Goal: Information Seeking & Learning: Understand process/instructions

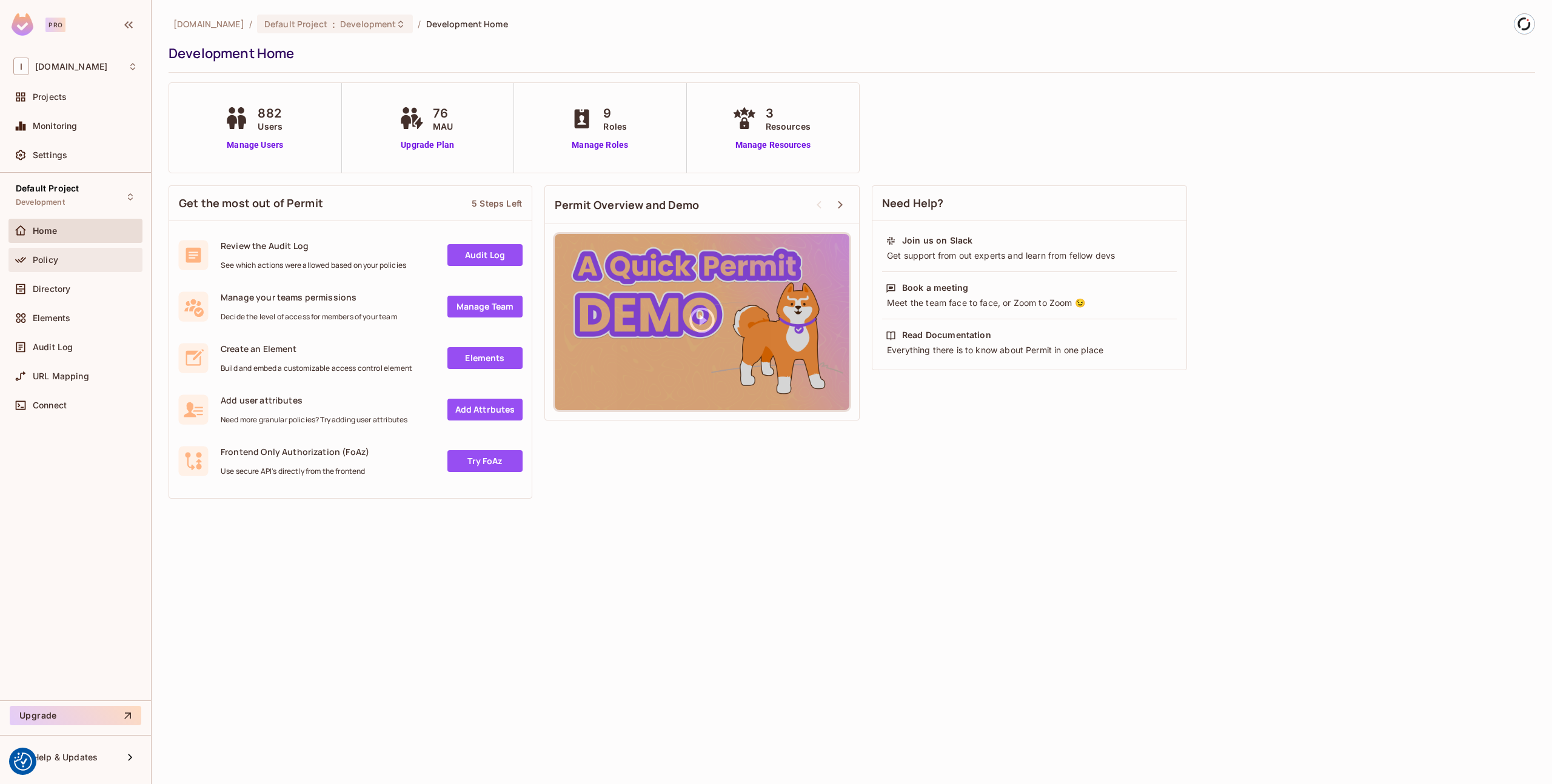
click at [57, 257] on span "Policy" at bounding box center [46, 260] width 25 height 10
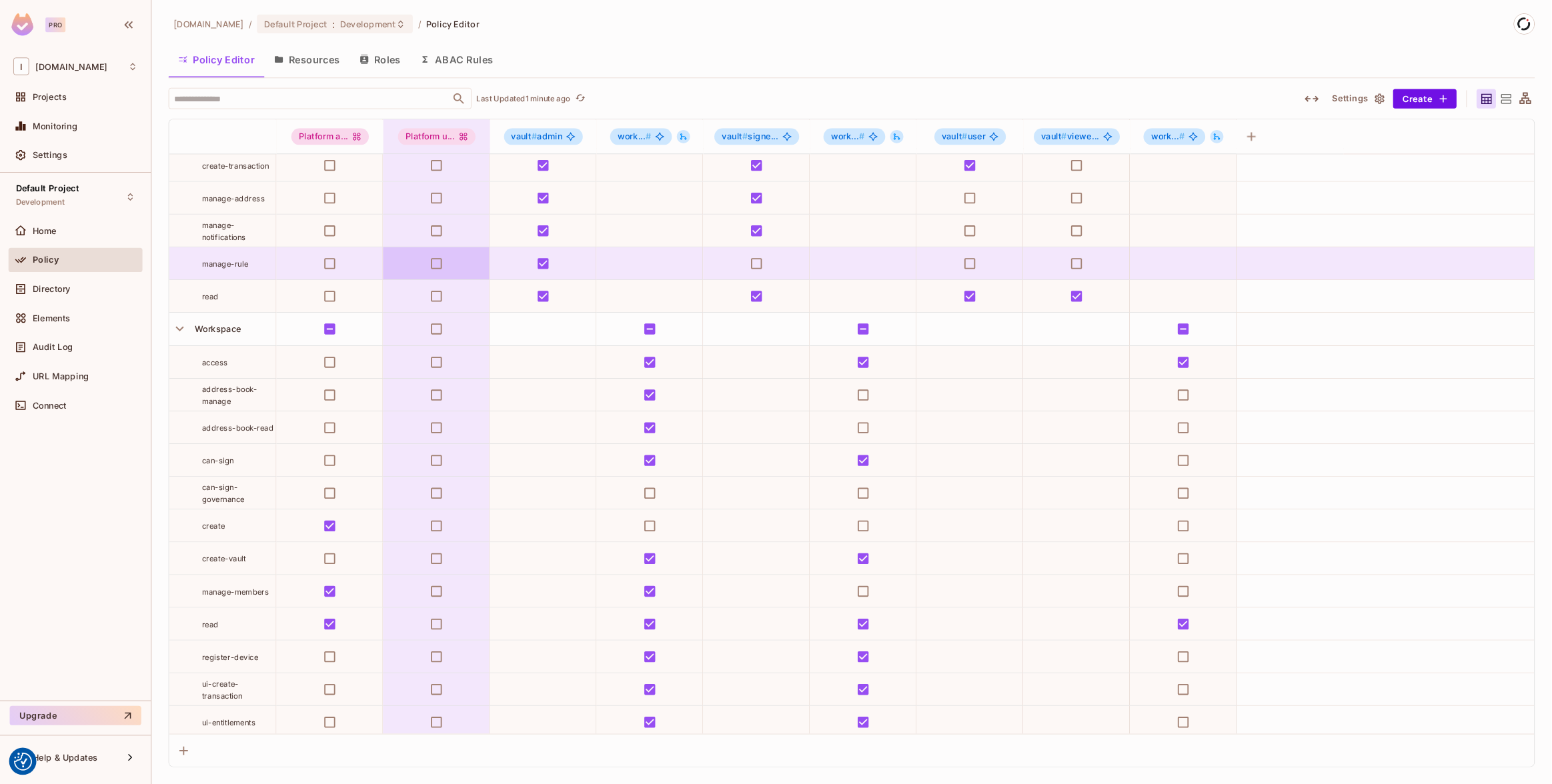
scroll to position [228, 0]
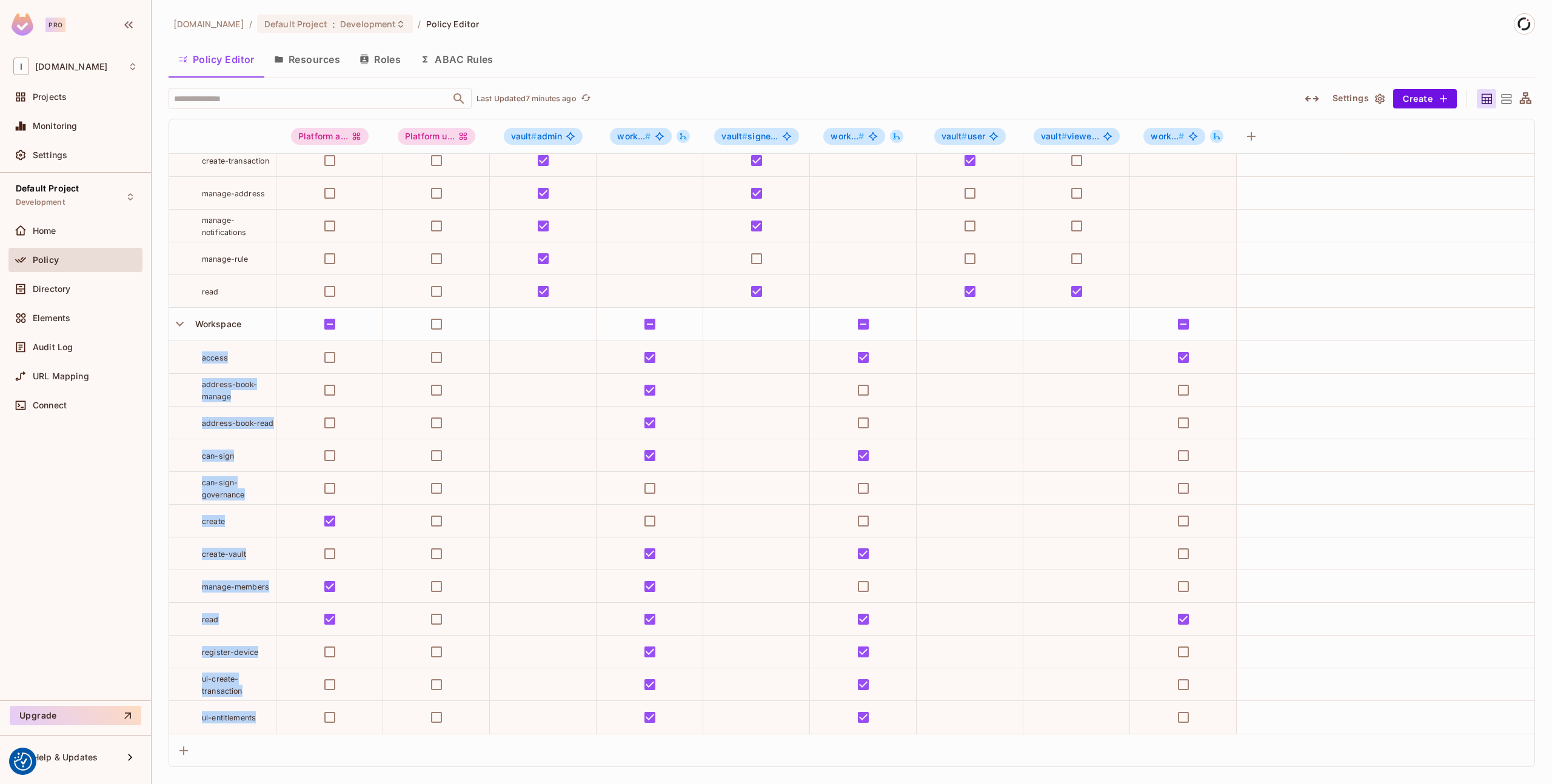
drag, startPoint x: 260, startPoint y: 721, endPoint x: 180, endPoint y: 352, distance: 377.6
click at [180, 352] on tbody "User invite update-roles Vault create-offline-sign create-reshare create-transa…" at bounding box center [851, 341] width 1365 height 788
copy tbody "access address-book-manage address-book-read can-sign can-sign-governance creat…"
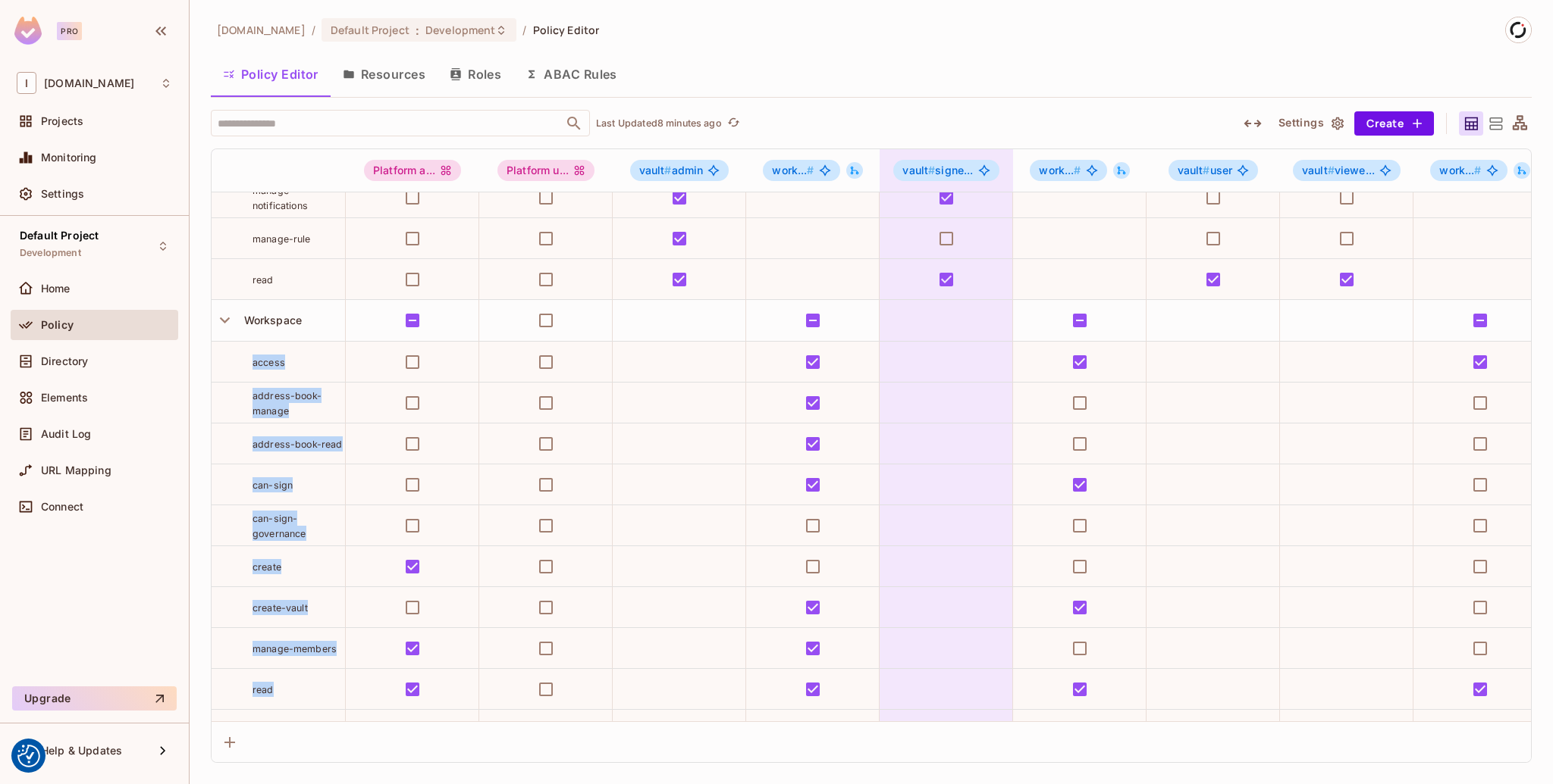
scroll to position [463, 0]
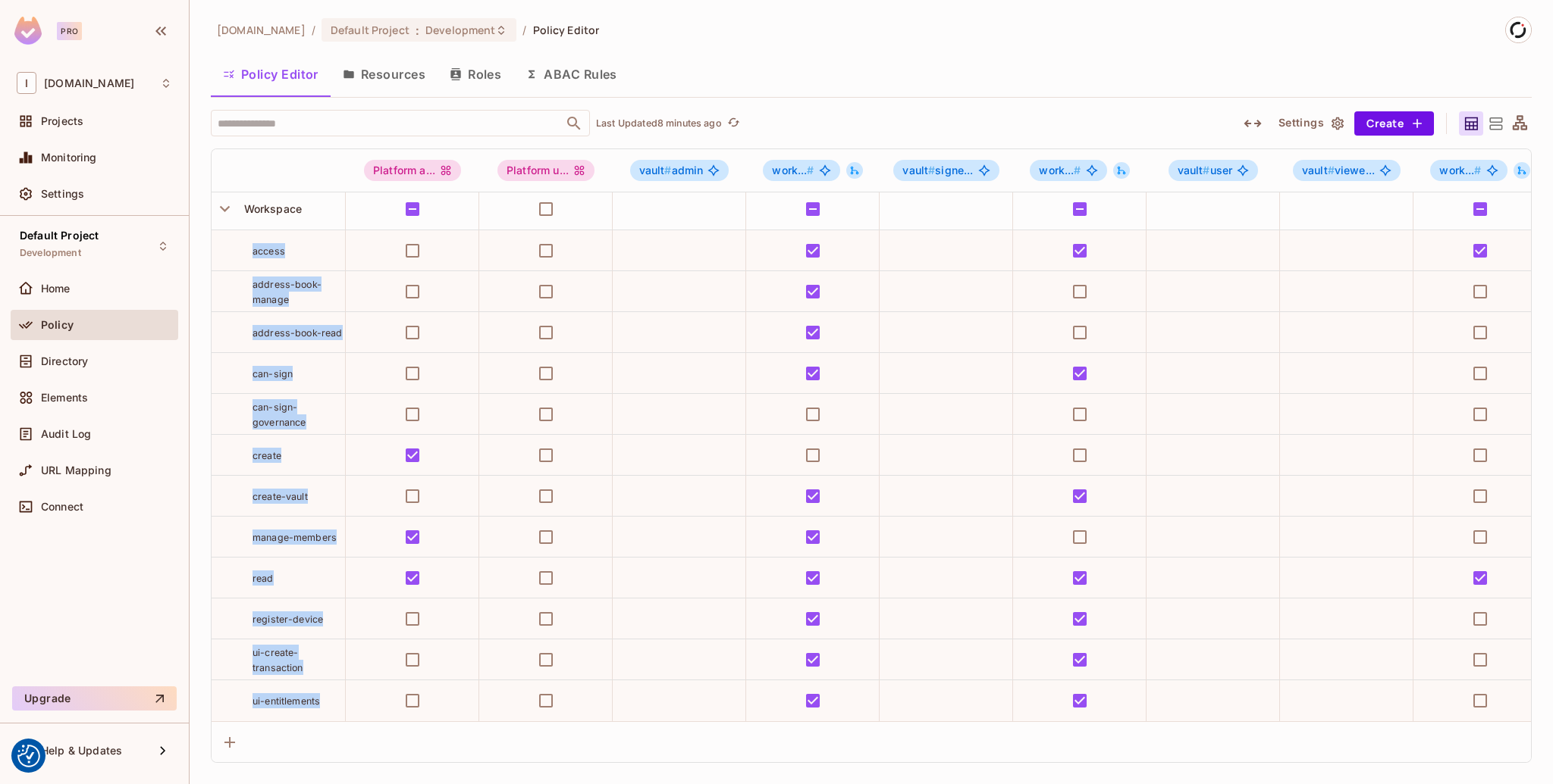
click at [231, 354] on td "can-sign" at bounding box center [278, 373] width 134 height 41
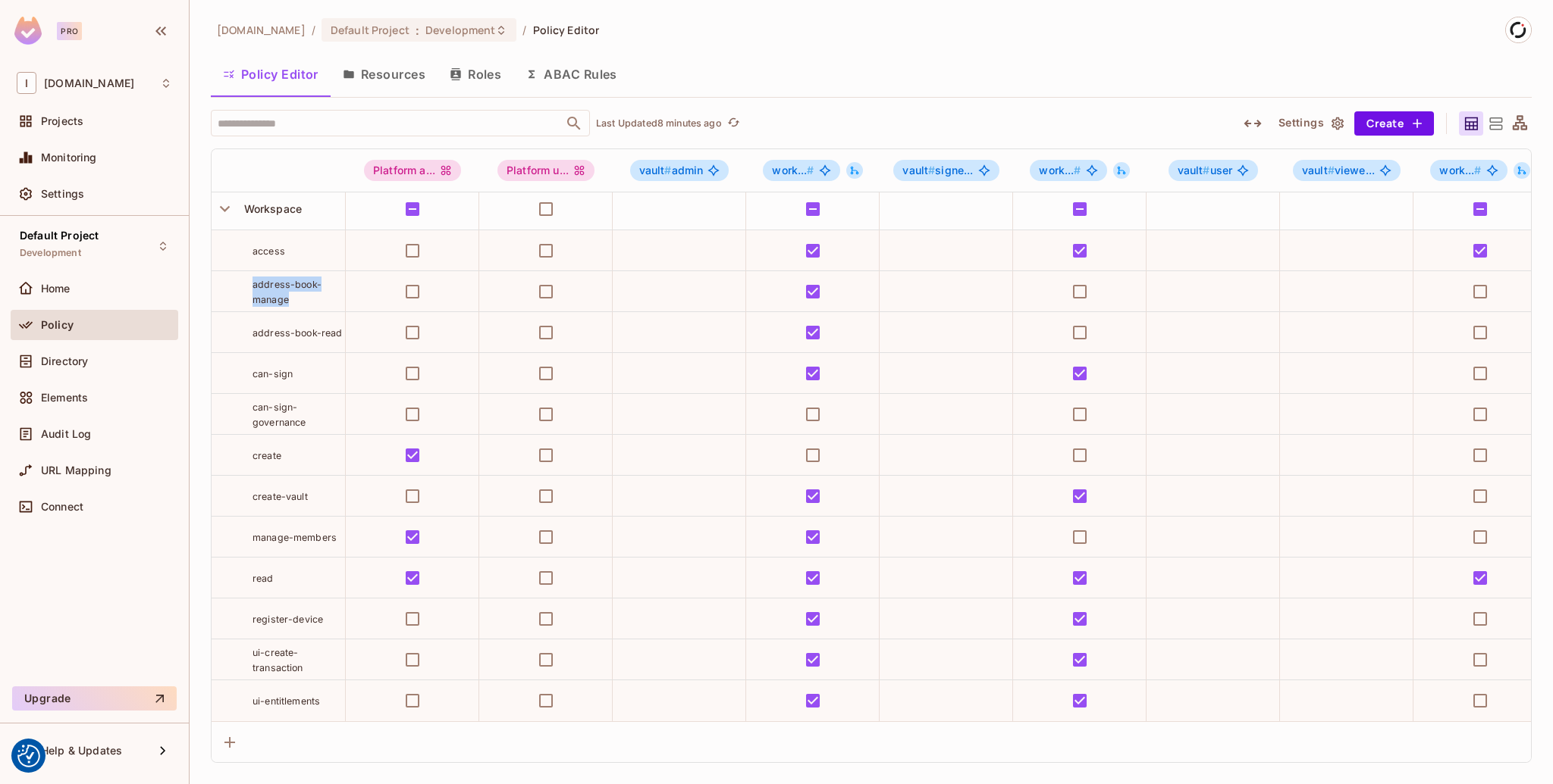
drag, startPoint x: 302, startPoint y: 289, endPoint x: 248, endPoint y: 279, distance: 54.9
click at [248, 279] on div "address-book-manage" at bounding box center [278, 292] width 133 height 31
click at [307, 279] on span "address-book-manage" at bounding box center [287, 292] width 69 height 26
drag, startPoint x: 248, startPoint y: 322, endPoint x: 337, endPoint y: 327, distance: 89.1
click at [337, 327] on div "address-book-read" at bounding box center [278, 332] width 133 height 15
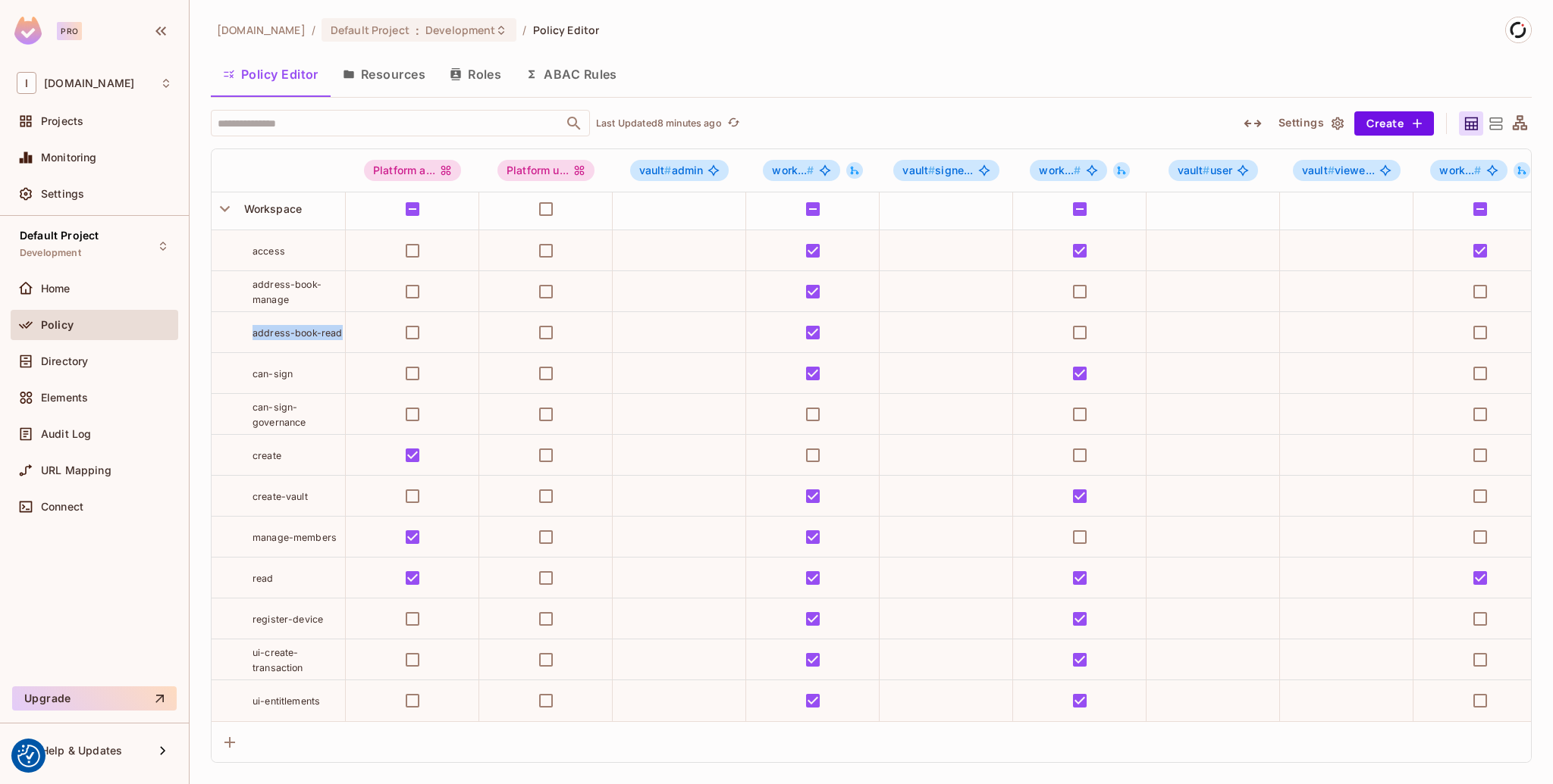
click at [340, 325] on div "address-book-read" at bounding box center [299, 332] width 93 height 15
drag, startPoint x: 340, startPoint y: 323, endPoint x: 244, endPoint y: 273, distance: 108.2
click at [244, 273] on tbody "User invite update-roles Vault create-offline-sign create-reshare create-transa…" at bounding box center [963, 230] width 1505 height 985
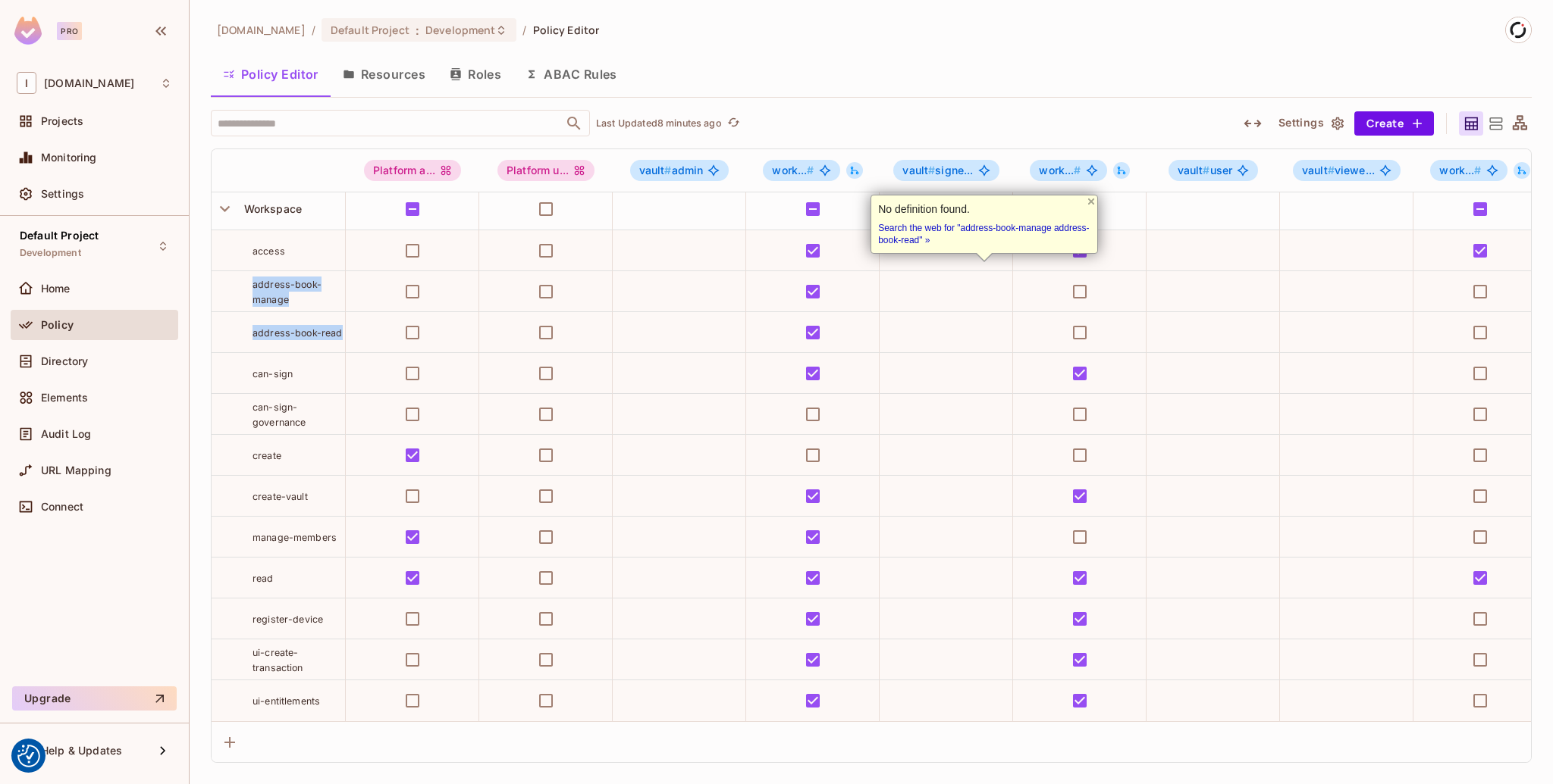
click at [256, 279] on span "address-book-manage" at bounding box center [287, 292] width 69 height 26
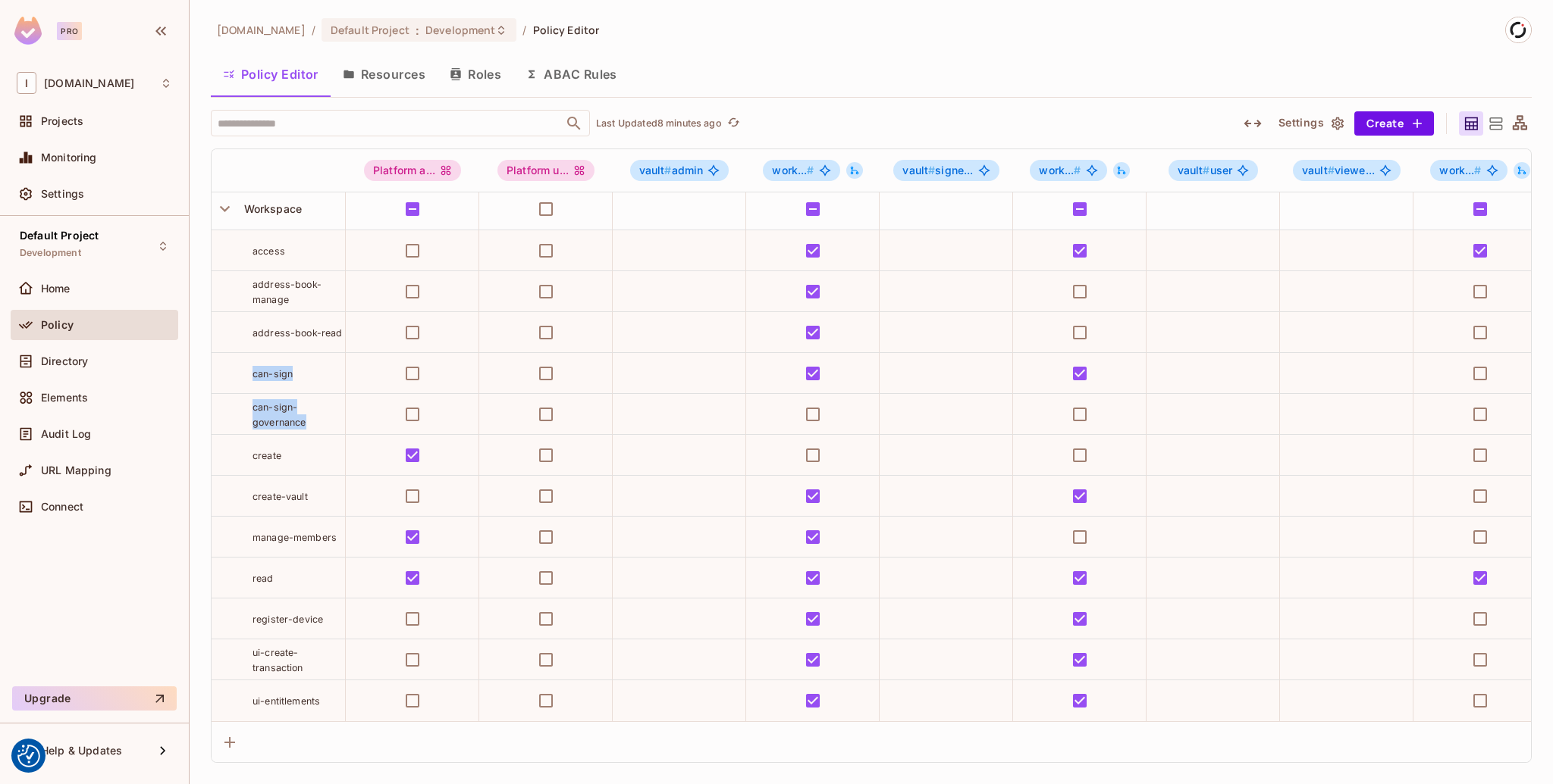
drag, startPoint x: 250, startPoint y: 366, endPoint x: 321, endPoint y: 408, distance: 82.5
click at [321, 408] on tbody "User invite update-roles Vault create-offline-sign create-reshare create-transa…" at bounding box center [963, 230] width 1505 height 985
click at [325, 412] on div "can-sign-governance" at bounding box center [299, 414] width 93 height 31
drag, startPoint x: 294, startPoint y: 366, endPoint x: 242, endPoint y: 366, distance: 52.0
click at [242, 366] on div "can-sign" at bounding box center [278, 373] width 133 height 15
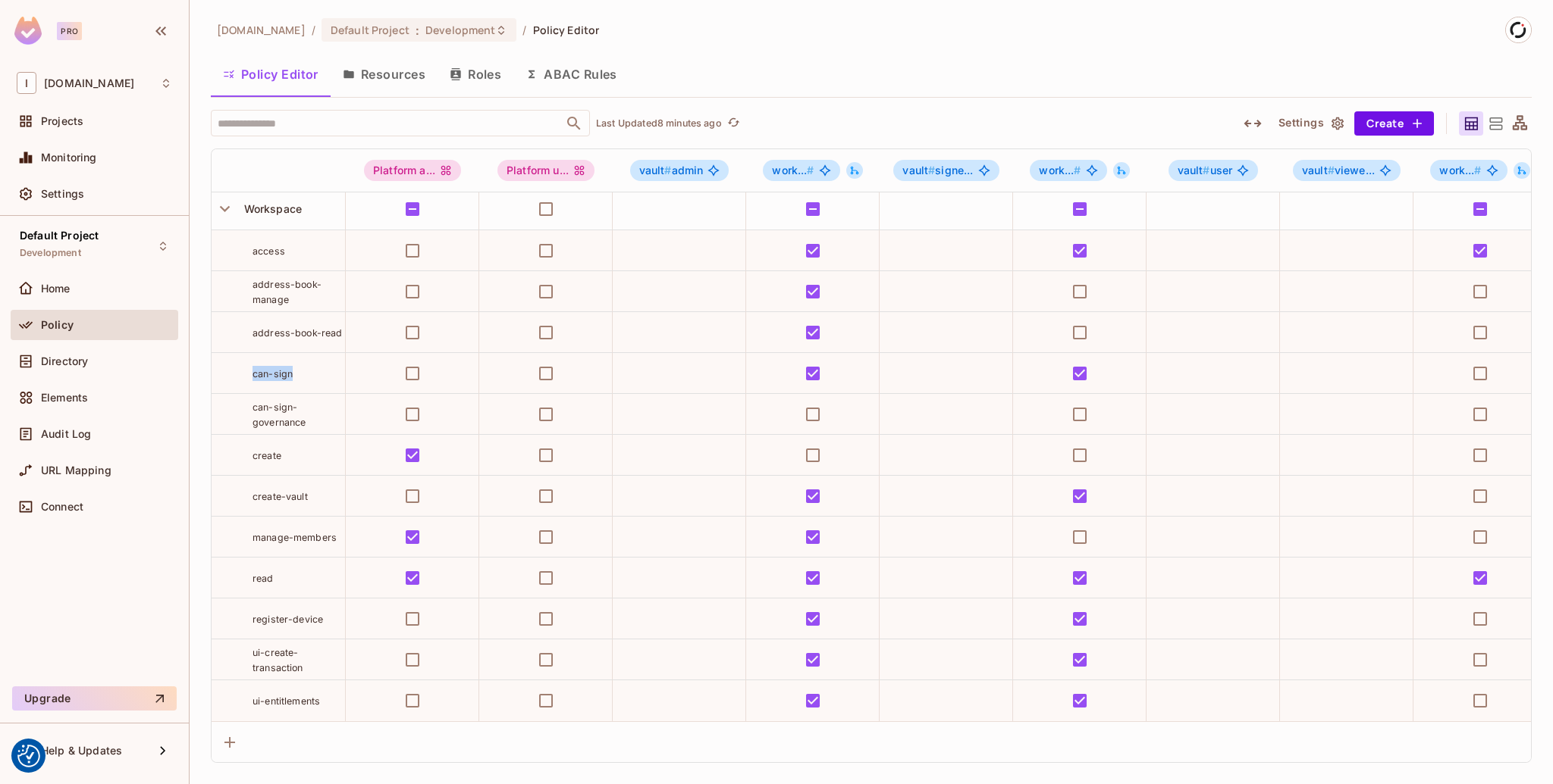
click at [278, 368] on span "can-sign" at bounding box center [273, 373] width 40 height 11
drag, startPoint x: 306, startPoint y: 363, endPoint x: 195, endPoint y: 366, distance: 111.0
click at [195, 366] on div "[DOMAIN_NAME] / Default Project : Development / Policy Editor Policy Editor Res…" at bounding box center [870, 392] width 1363 height 784
click at [298, 406] on div "can-sign-governance" at bounding box center [299, 414] width 93 height 31
drag, startPoint x: 302, startPoint y: 416, endPoint x: 252, endPoint y: 393, distance: 55.0
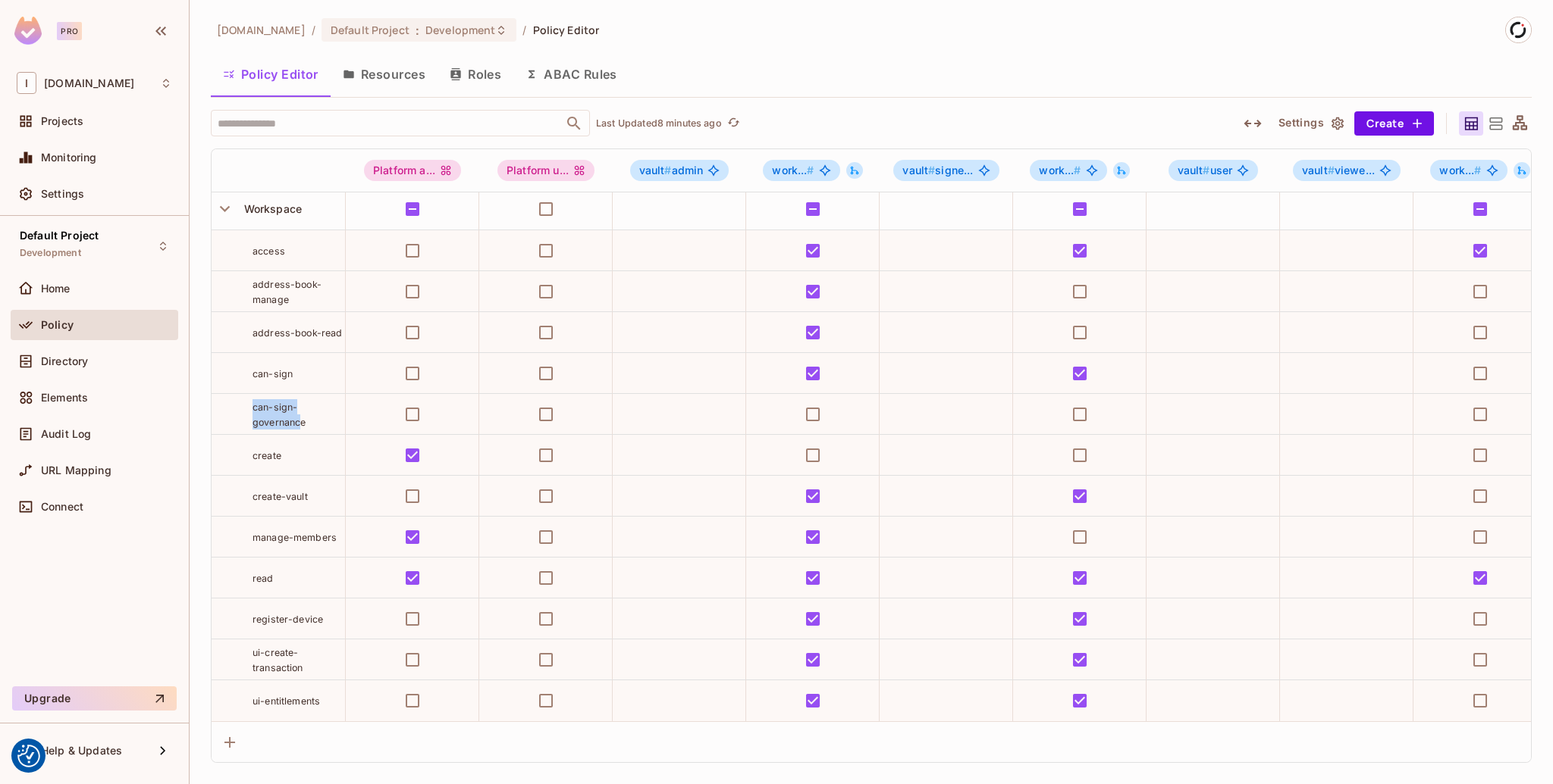
click at [252, 401] on span "can-sign-governance" at bounding box center [279, 414] width 53 height 26
click at [286, 404] on div "can-sign-governance" at bounding box center [299, 414] width 93 height 31
drag, startPoint x: 292, startPoint y: 240, endPoint x: 234, endPoint y: 240, distance: 58.0
click at [234, 244] on div "access" at bounding box center [278, 251] width 133 height 15
click at [287, 572] on div "read" at bounding box center [299, 577] width 93 height 15
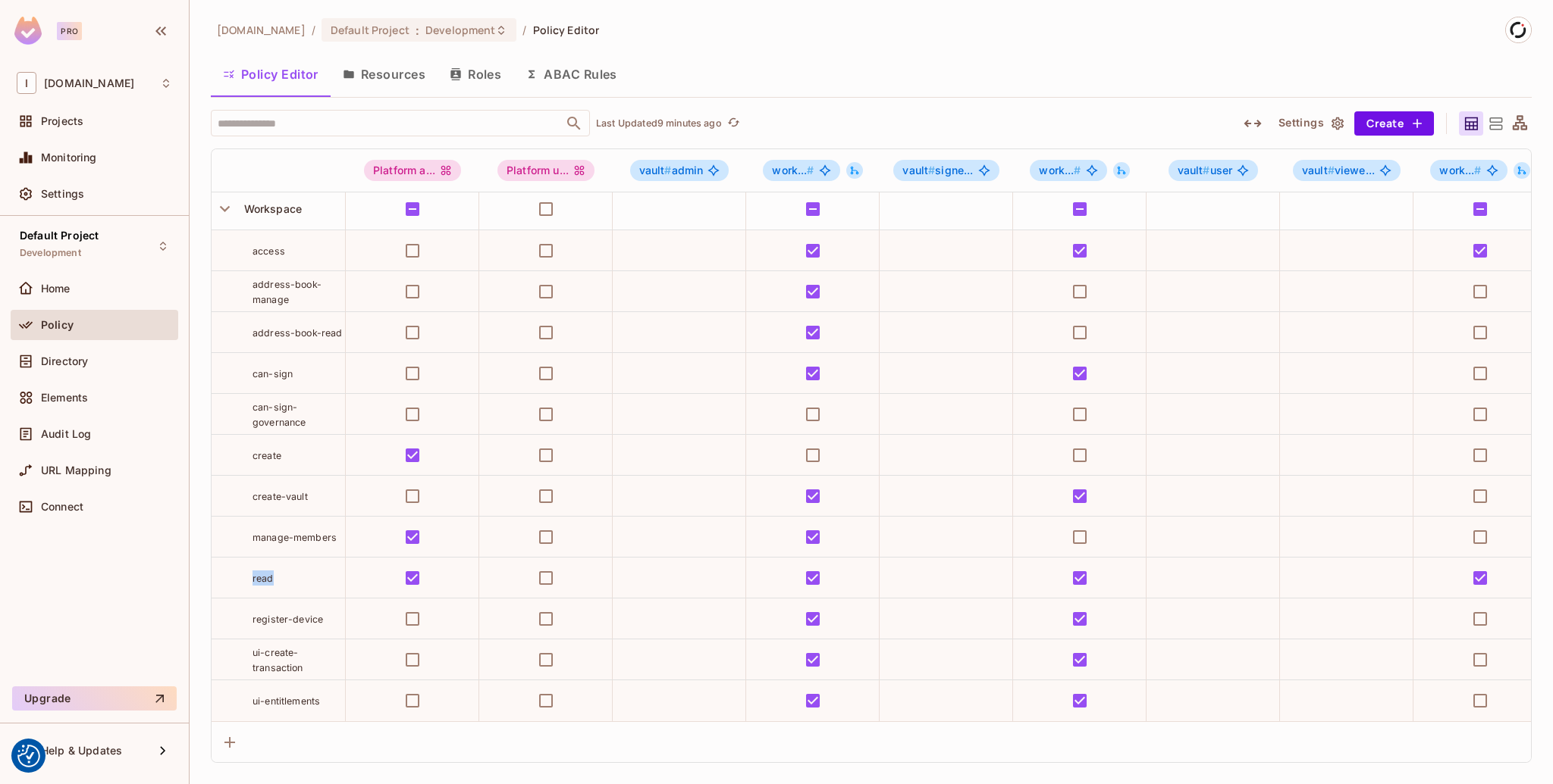
drag, startPoint x: 289, startPoint y: 572, endPoint x: 238, endPoint y: 569, distance: 51.1
click at [238, 570] on div "read" at bounding box center [278, 577] width 133 height 15
click at [296, 570] on div "read" at bounding box center [299, 577] width 93 height 15
drag, startPoint x: 277, startPoint y: 572, endPoint x: 246, endPoint y: 574, distance: 31.1
click at [246, 574] on div "read" at bounding box center [278, 577] width 133 height 15
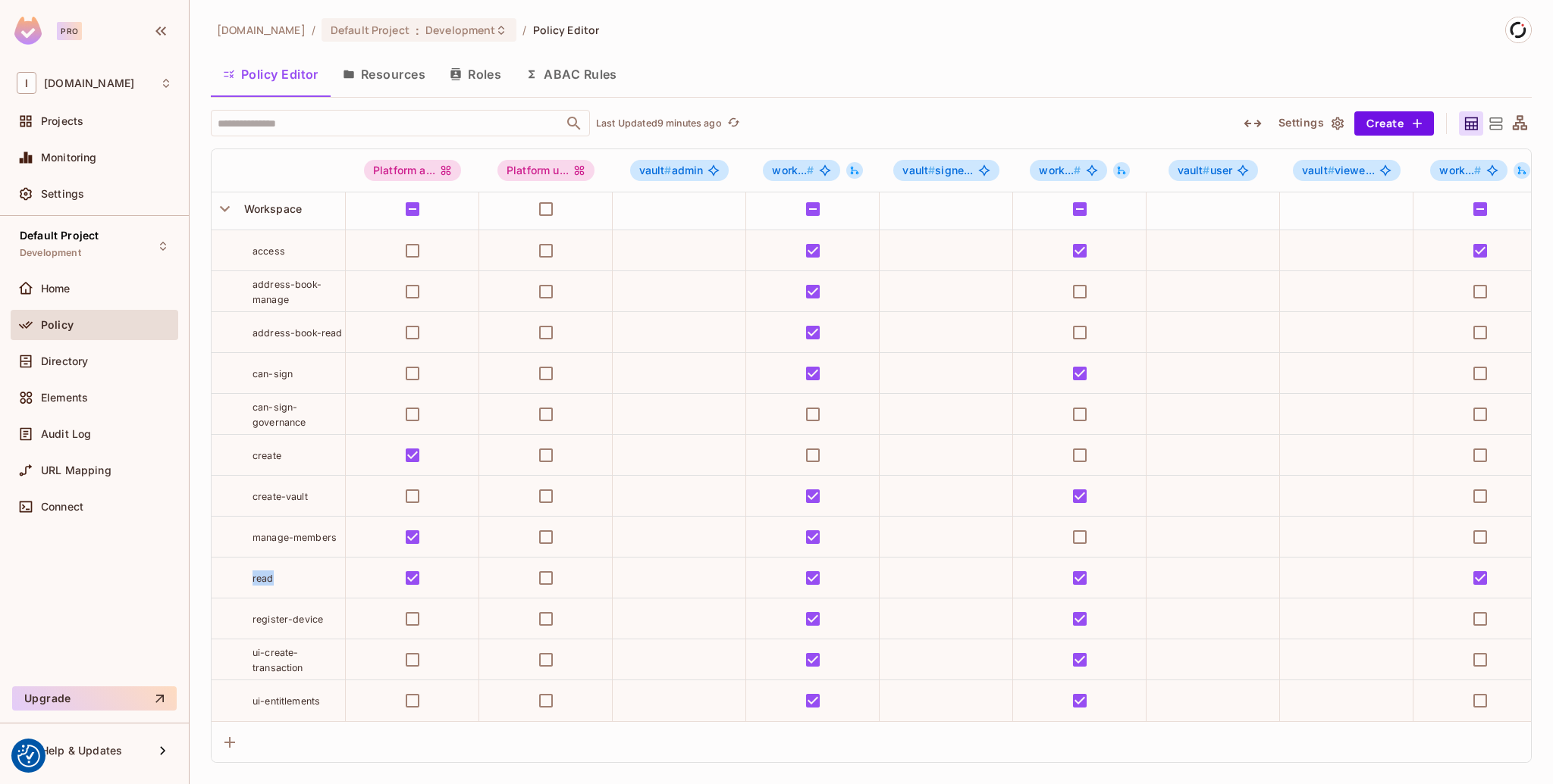
click at [280, 570] on div "read" at bounding box center [299, 577] width 93 height 15
drag, startPoint x: 295, startPoint y: 237, endPoint x: 244, endPoint y: 244, distance: 51.5
click at [244, 244] on div "access" at bounding box center [278, 251] width 133 height 15
click at [275, 245] on span "access" at bounding box center [268, 251] width 32 height 11
drag, startPoint x: 289, startPoint y: 566, endPoint x: 230, endPoint y: 555, distance: 60.0
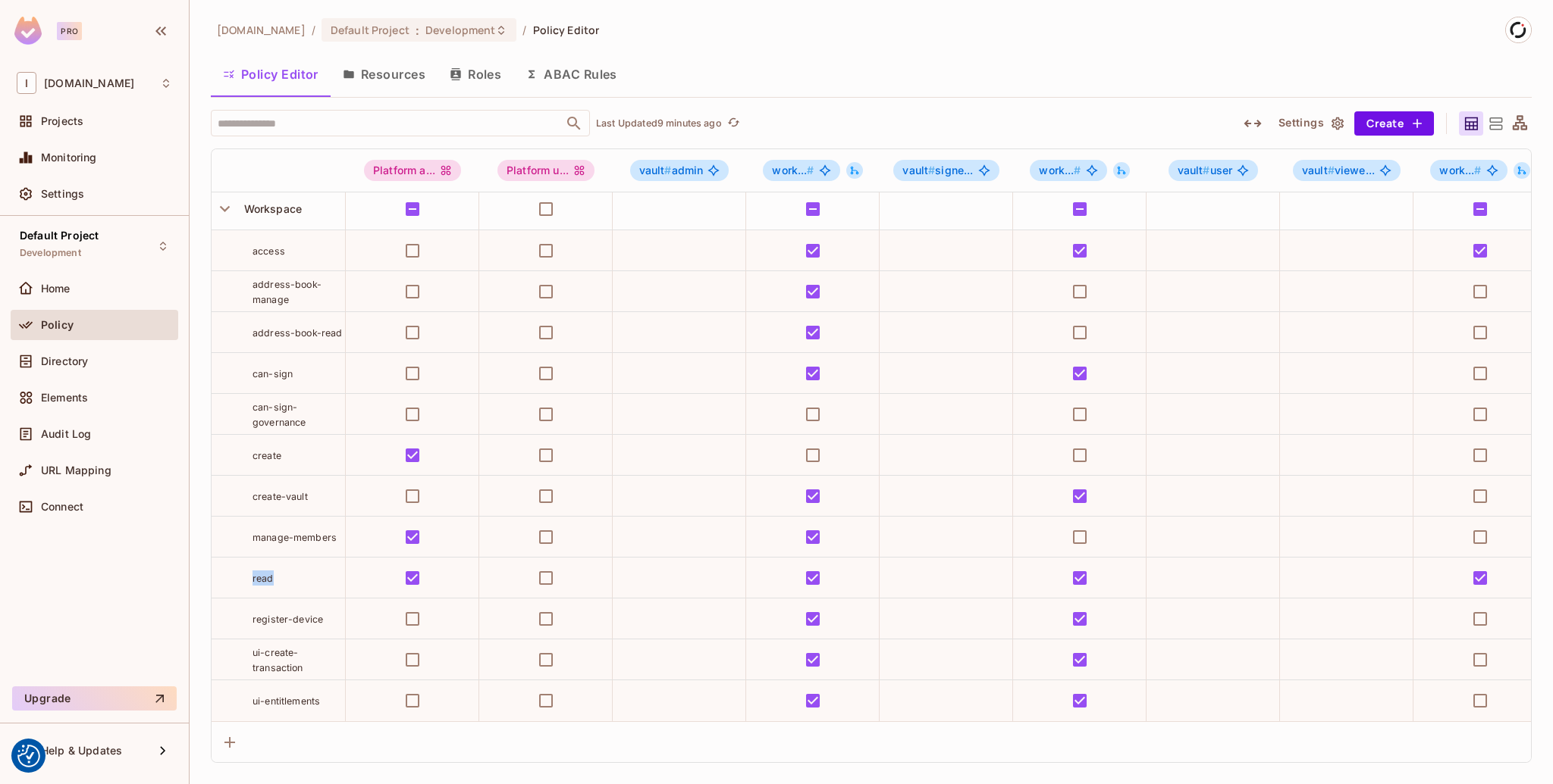
click at [230, 558] on td "read" at bounding box center [278, 578] width 134 height 41
drag, startPoint x: 294, startPoint y: 236, endPoint x: 213, endPoint y: 240, distance: 81.1
click at [213, 244] on div "access" at bounding box center [278, 251] width 133 height 15
click at [266, 245] on span "access" at bounding box center [268, 251] width 32 height 11
click at [294, 251] on td "access" at bounding box center [278, 251] width 134 height 41
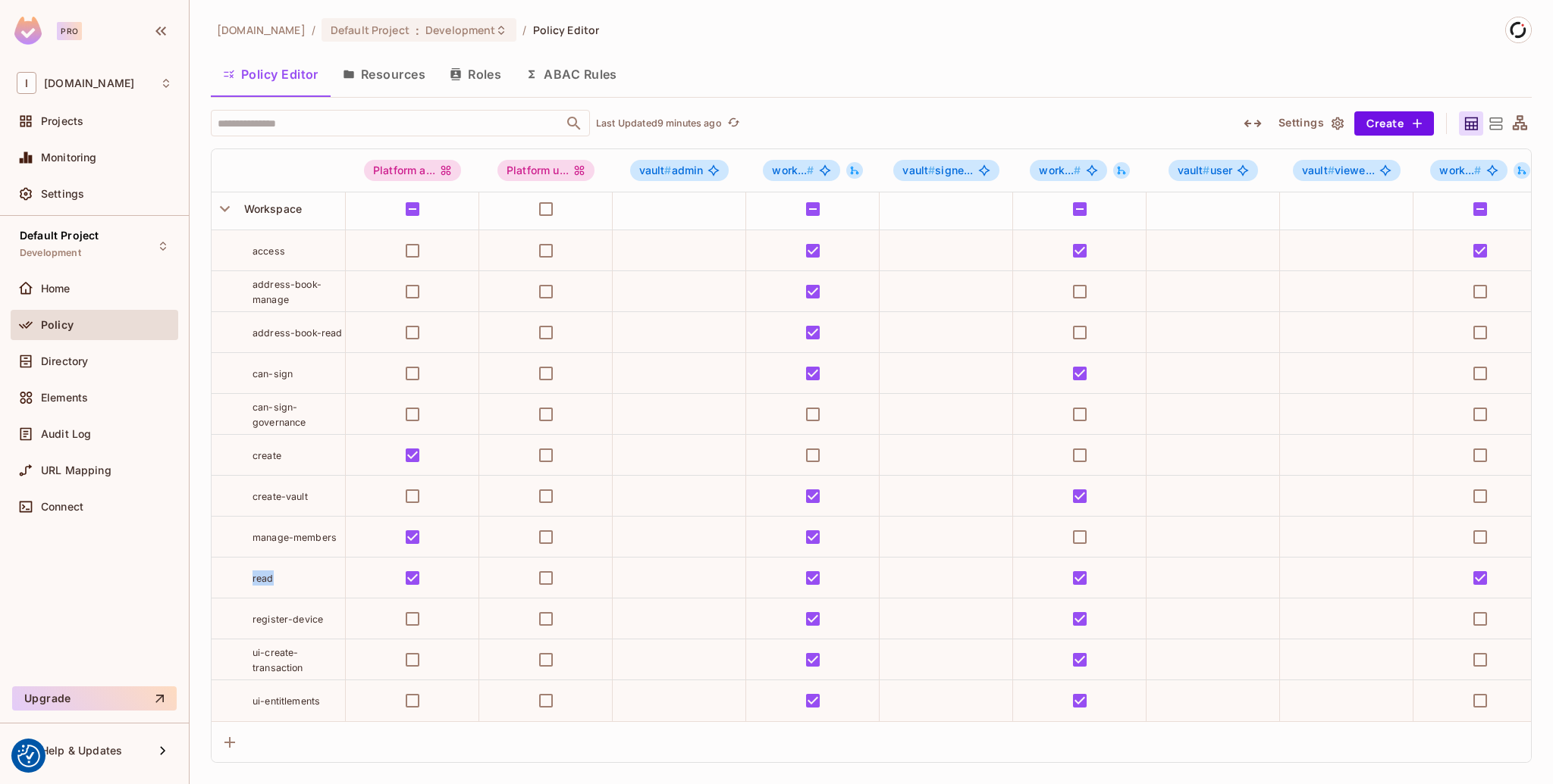
drag, startPoint x: 286, startPoint y: 574, endPoint x: 245, endPoint y: 569, distance: 41.3
click at [245, 570] on div "read" at bounding box center [278, 577] width 133 height 15
click at [263, 573] on span "read" at bounding box center [263, 578] width 21 height 11
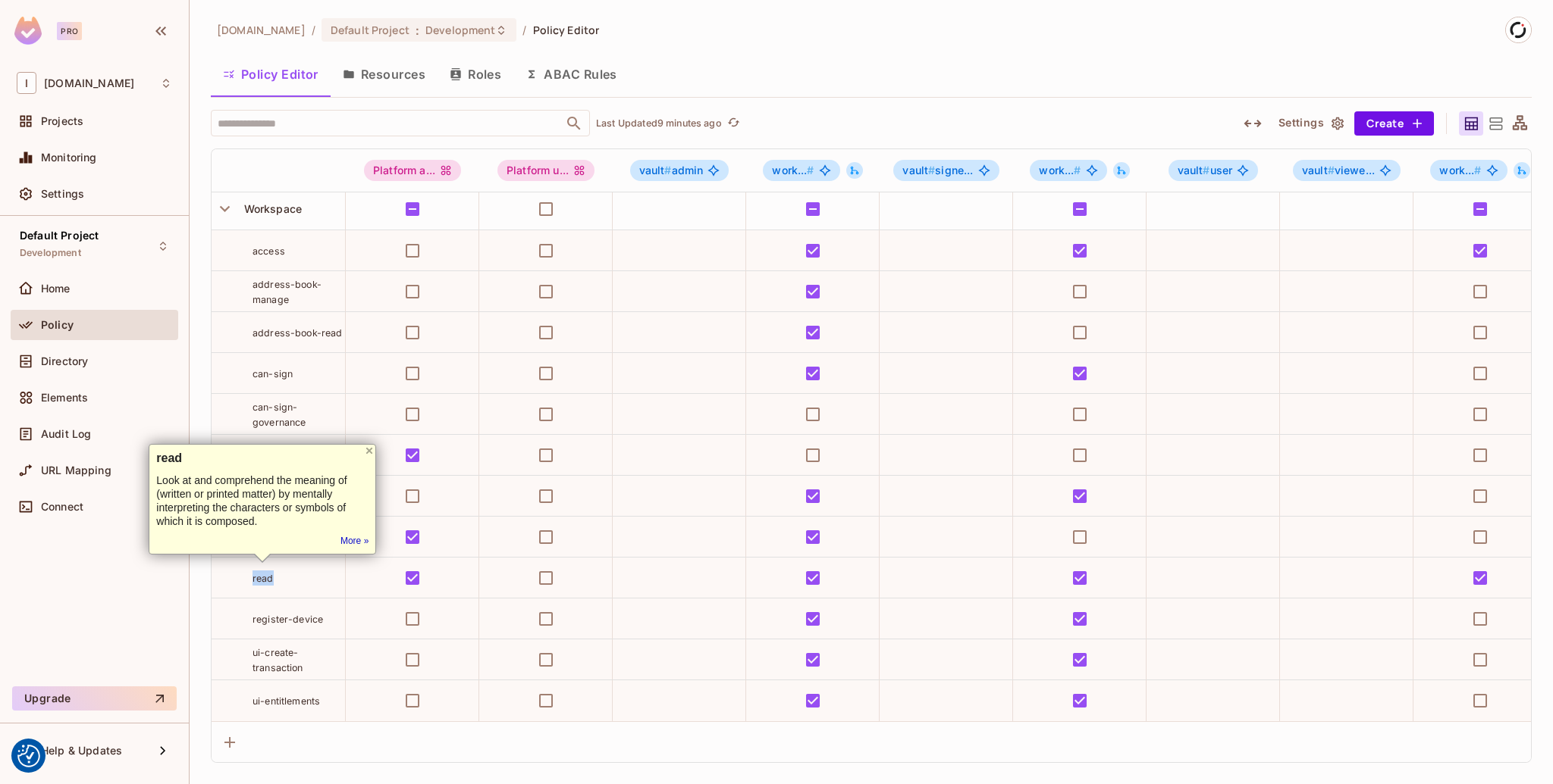
click at [296, 570] on div "read" at bounding box center [299, 577] width 93 height 15
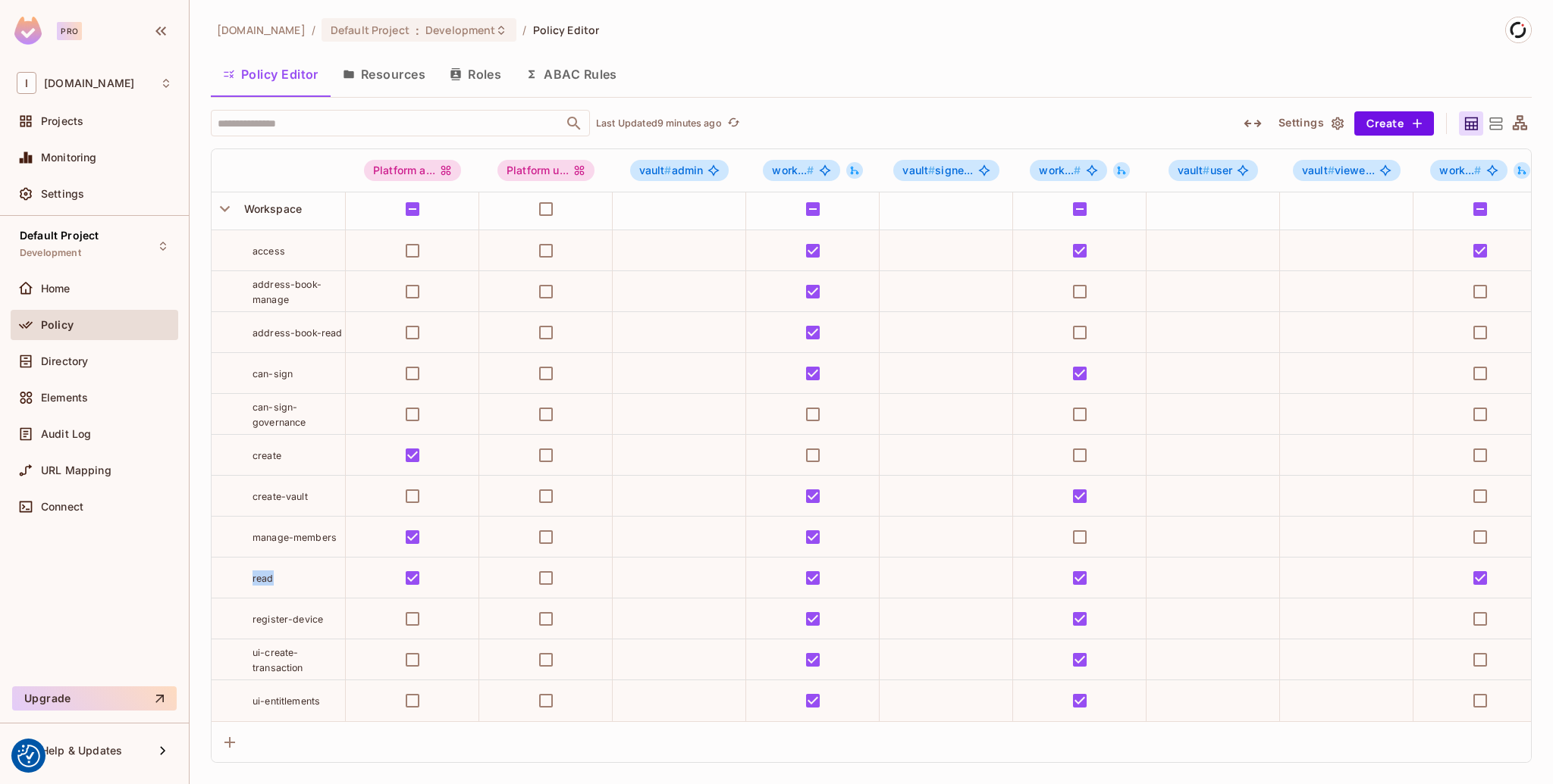
drag, startPoint x: 304, startPoint y: 568, endPoint x: 236, endPoint y: 568, distance: 68.0
click at [236, 570] on div "read" at bounding box center [278, 577] width 133 height 15
click at [259, 573] on span "read" at bounding box center [263, 578] width 21 height 11
drag, startPoint x: 289, startPoint y: 559, endPoint x: 289, endPoint y: 569, distance: 10.0
click at [289, 569] on td "read" at bounding box center [278, 578] width 134 height 41
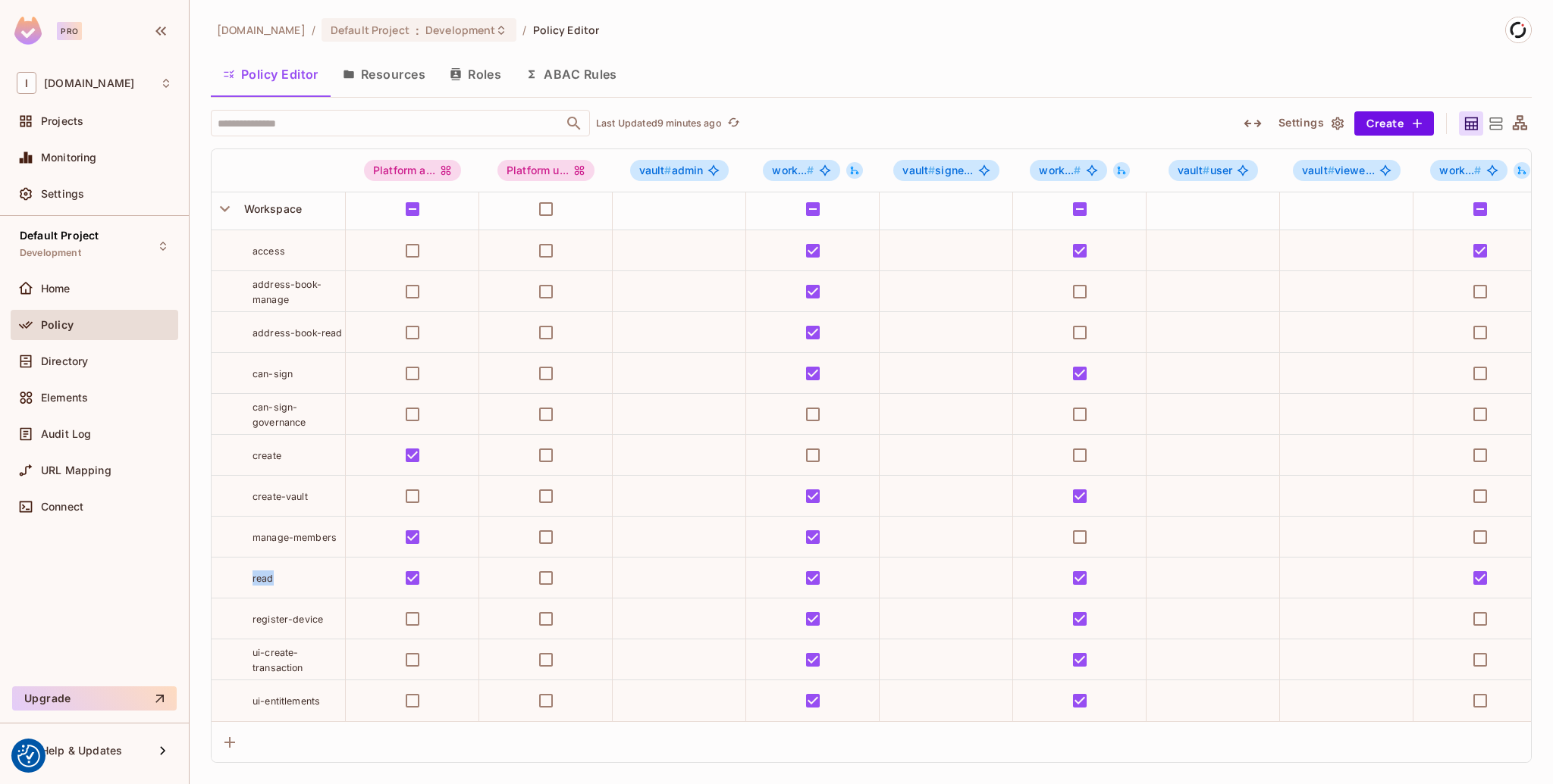
click at [312, 570] on div "read" at bounding box center [299, 577] width 93 height 15
drag, startPoint x: 325, startPoint y: 609, endPoint x: 223, endPoint y: 613, distance: 102.1
click at [223, 613] on div "register-device" at bounding box center [278, 618] width 133 height 15
click at [333, 611] on div "register-device" at bounding box center [299, 618] width 93 height 15
drag, startPoint x: 333, startPoint y: 609, endPoint x: 227, endPoint y: 610, distance: 106.0
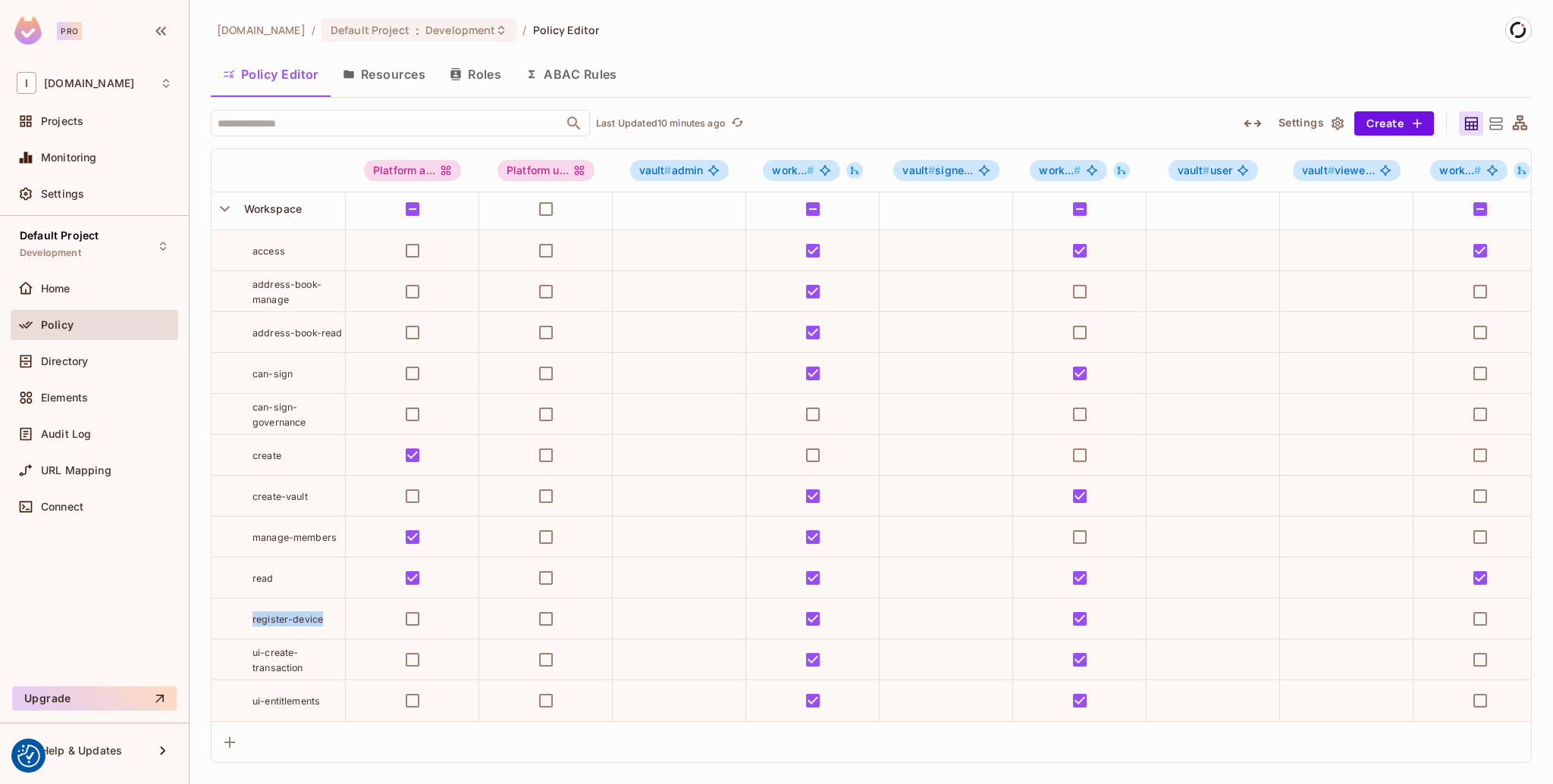
click at [227, 611] on div "register-device" at bounding box center [278, 618] width 133 height 15
copy span "register-device"
click at [289, 615] on span "register-device" at bounding box center [287, 619] width 70 height 11
drag, startPoint x: 321, startPoint y: 655, endPoint x: 246, endPoint y: 632, distance: 78.4
click at [246, 639] on td "ui-create-transaction" at bounding box center [278, 660] width 134 height 41
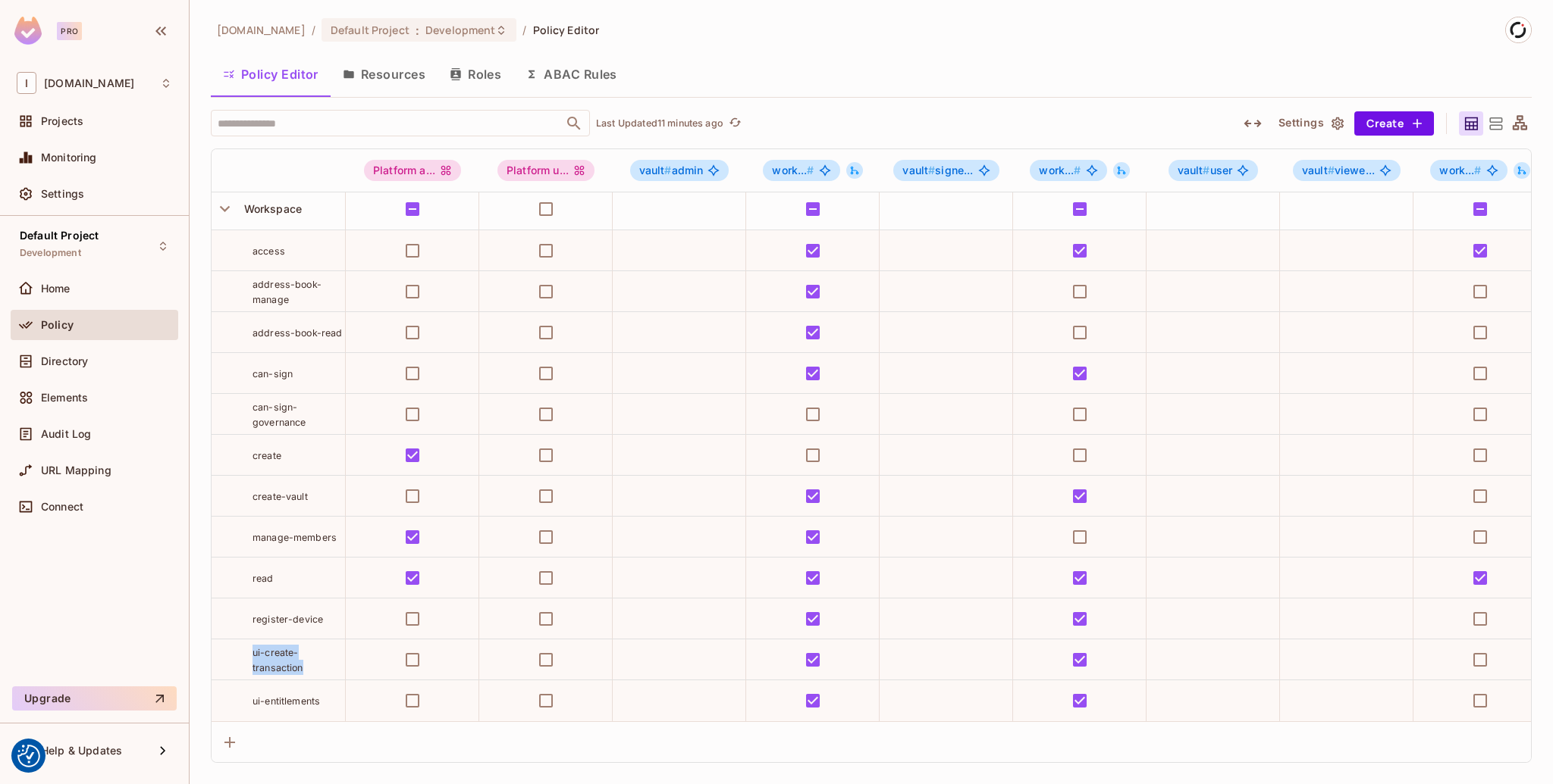
click at [306, 657] on div "ui-create-transaction" at bounding box center [299, 660] width 93 height 31
drag, startPoint x: 310, startPoint y: 657, endPoint x: 227, endPoint y: 640, distance: 84.7
click at [227, 645] on div "ui-create-transaction" at bounding box center [278, 660] width 133 height 31
click at [273, 647] on span "ui-create-transaction" at bounding box center [278, 660] width 51 height 26
drag, startPoint x: 316, startPoint y: 661, endPoint x: 246, endPoint y: 646, distance: 71.6
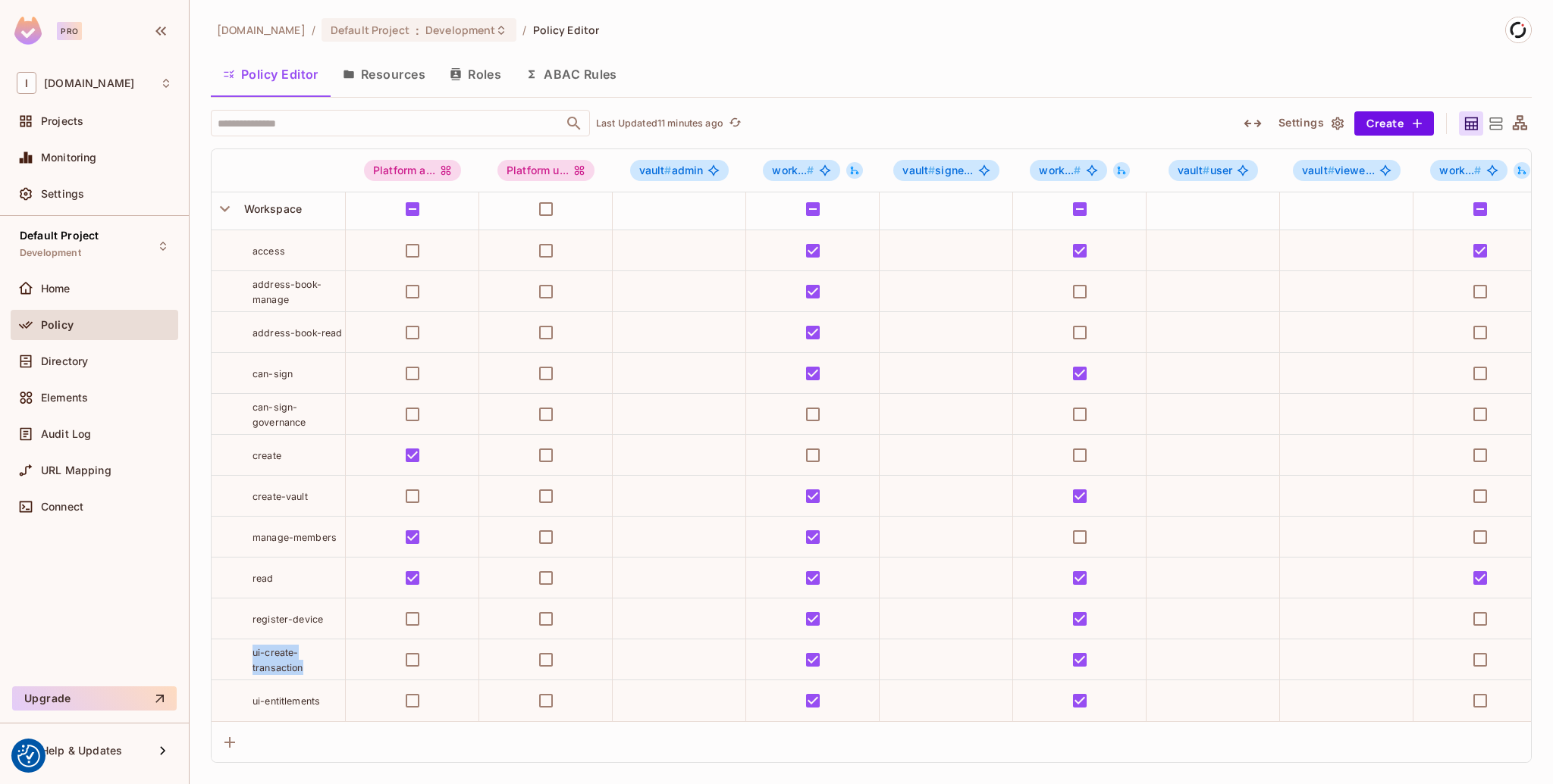
click at [246, 646] on div "ui-create-transaction" at bounding box center [278, 660] width 133 height 31
click at [277, 647] on span "ui-create-transaction" at bounding box center [278, 660] width 51 height 26
drag, startPoint x: 317, startPoint y: 657, endPoint x: 242, endPoint y: 642, distance: 76.5
click at [242, 645] on div "ui-create-transaction" at bounding box center [278, 660] width 133 height 31
copy span "ui-create-transaction"
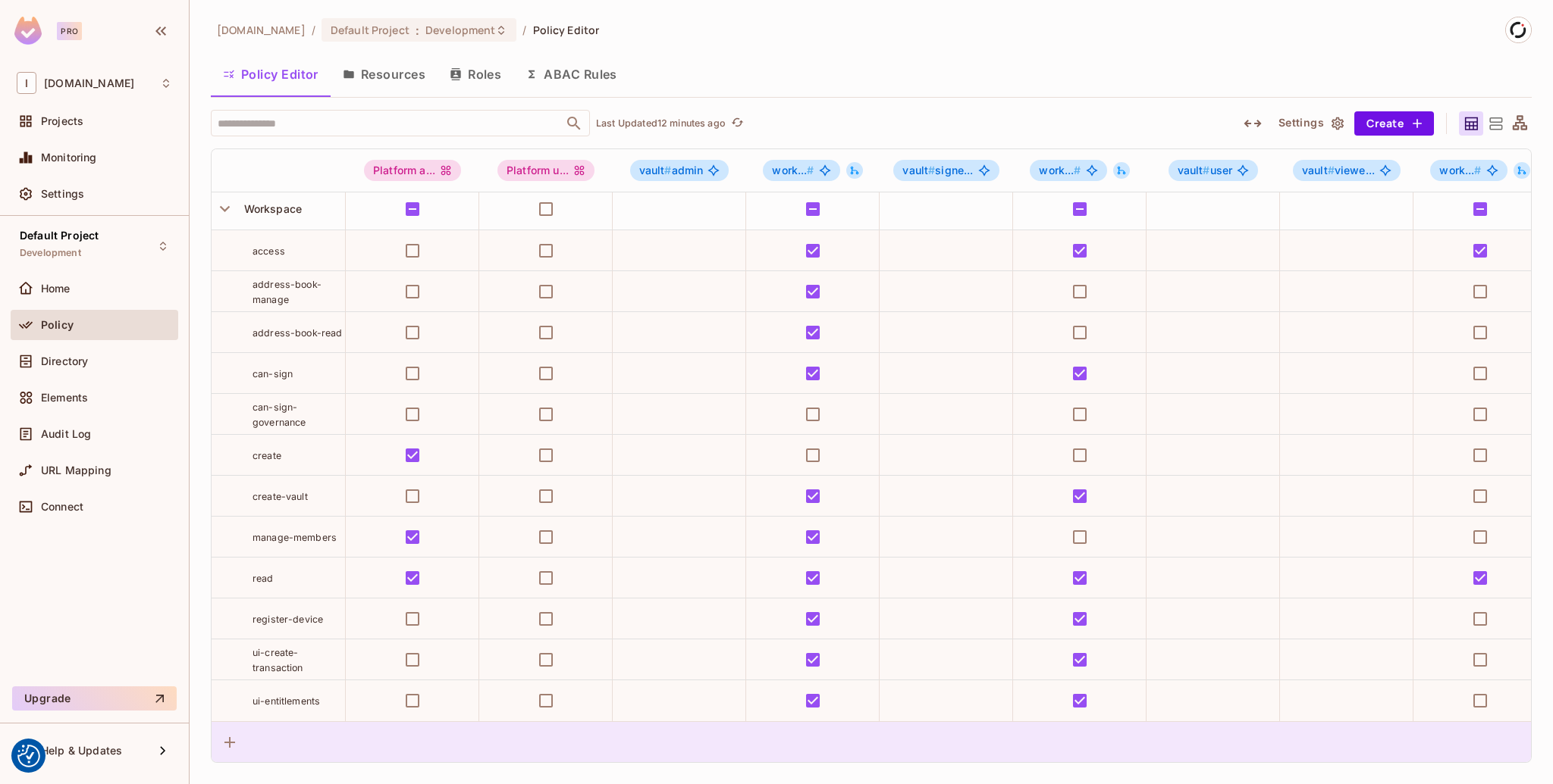
click at [394, 734] on div at bounding box center [870, 742] width 1319 height 41
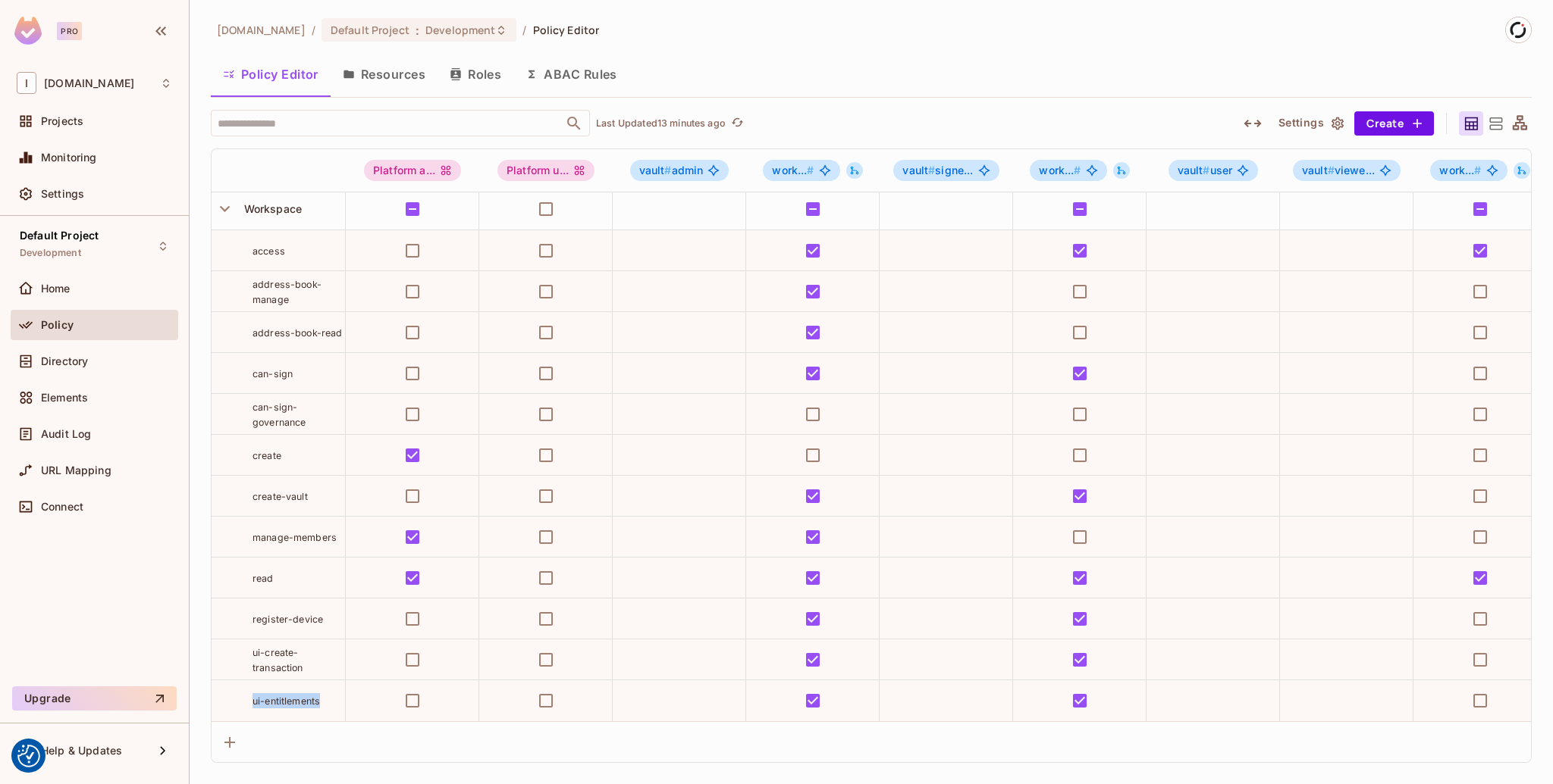
drag, startPoint x: 329, startPoint y: 690, endPoint x: 241, endPoint y: 688, distance: 88.0
click at [241, 694] on div "ui-entitlements" at bounding box center [278, 701] width 133 height 15
copy span "ui-entitlements"
click at [273, 696] on span "ui-entitlements" at bounding box center [286, 701] width 67 height 11
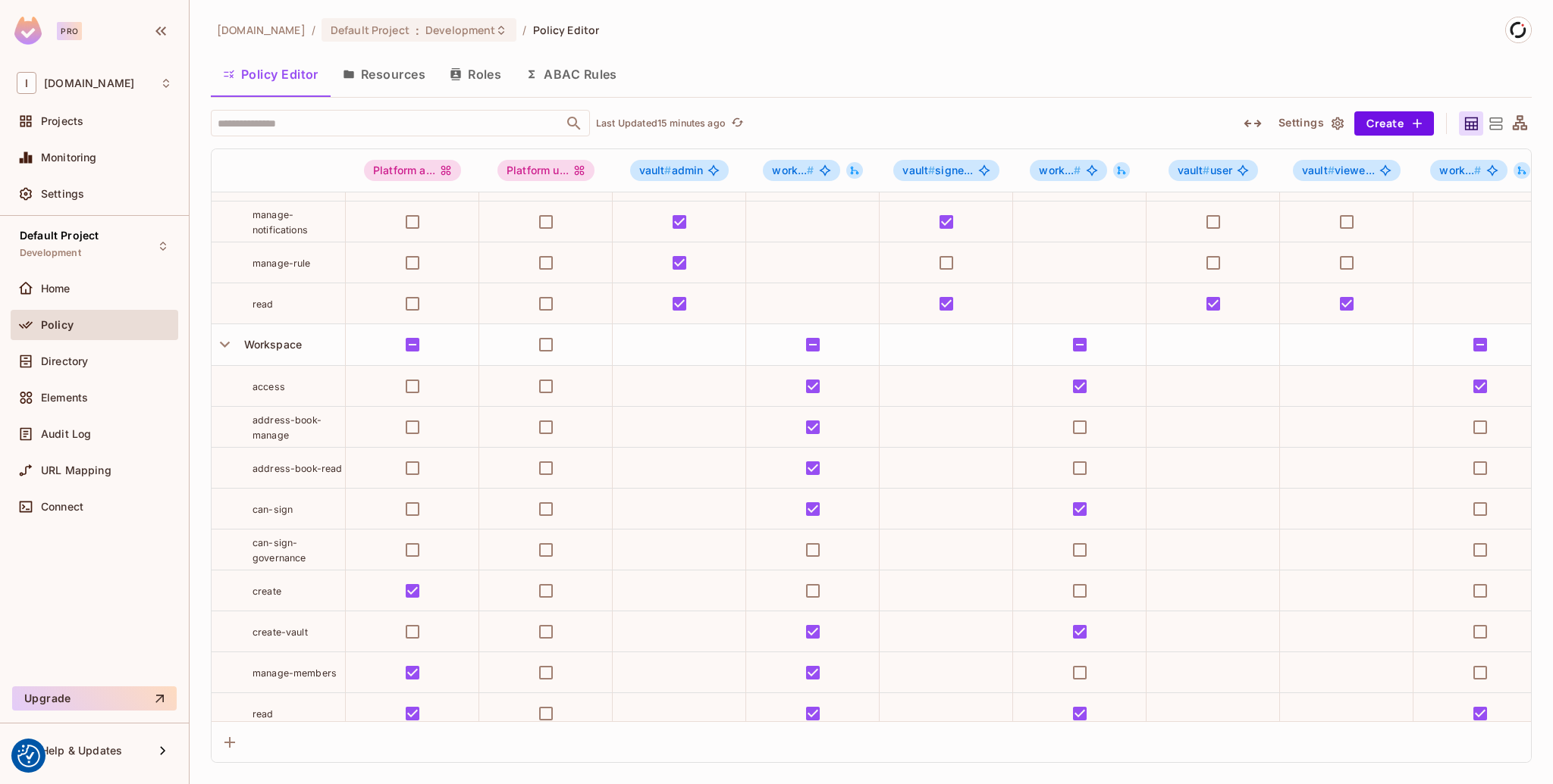
scroll to position [318, 0]
drag, startPoint x: 301, startPoint y: 437, endPoint x: 232, endPoint y: 424, distance: 70.2
click at [232, 424] on div "address-book-manage" at bounding box center [278, 428] width 133 height 31
click at [294, 437] on div "address-book-manage" at bounding box center [299, 428] width 93 height 31
drag, startPoint x: 250, startPoint y: 468, endPoint x: 338, endPoint y: 477, distance: 88.5
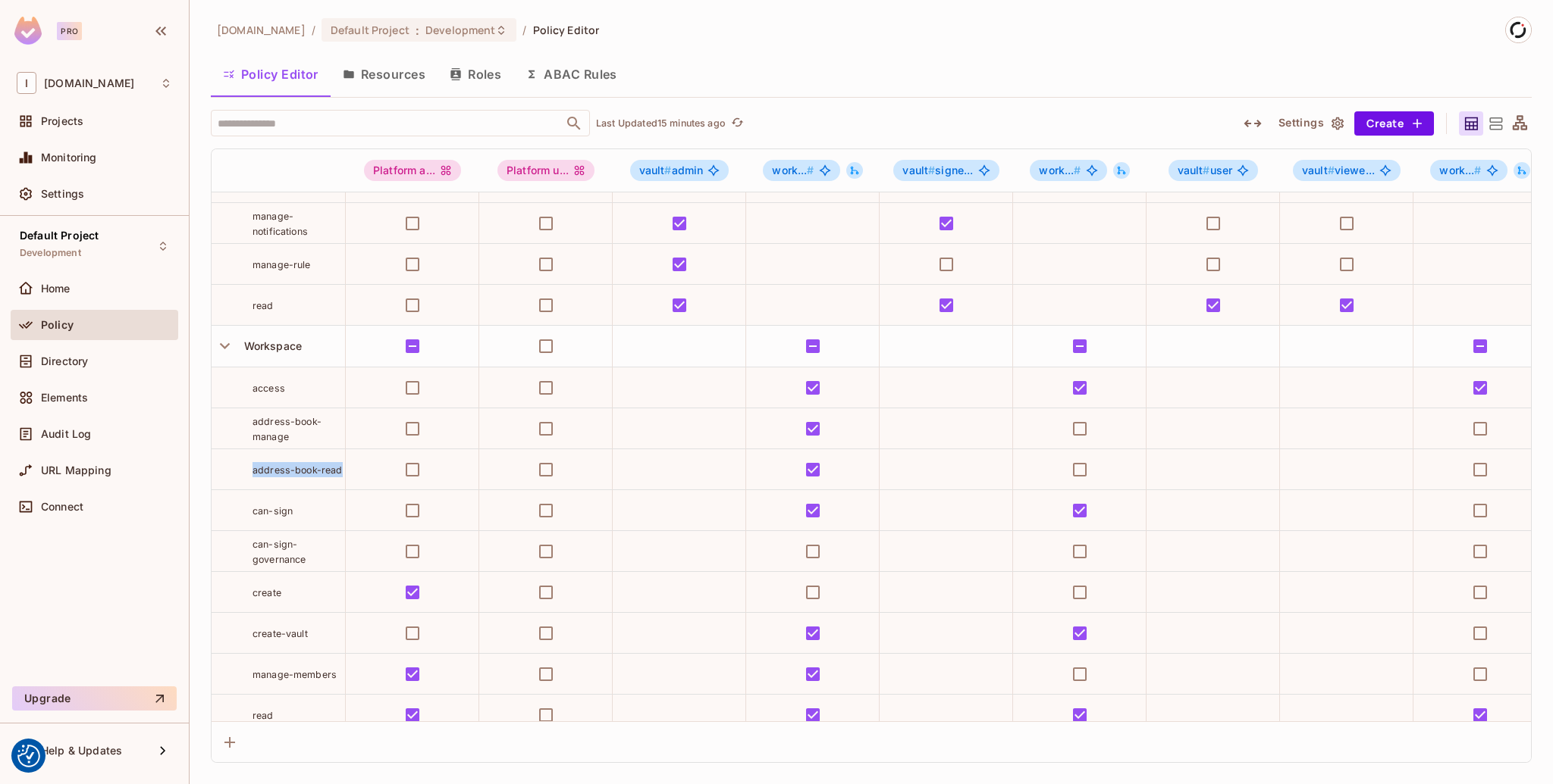
click at [338, 477] on td "address-book-read" at bounding box center [278, 470] width 134 height 41
drag, startPoint x: 314, startPoint y: 555, endPoint x: 258, endPoint y: 498, distance: 79.9
click at [258, 498] on tbody "User invite update-roles Vault create-offline-sign create-reshare create-transa…" at bounding box center [963, 366] width 1505 height 985
click at [305, 508] on div "can-sign" at bounding box center [299, 510] width 93 height 15
drag, startPoint x: 255, startPoint y: 508, endPoint x: 314, endPoint y: 560, distance: 78.6
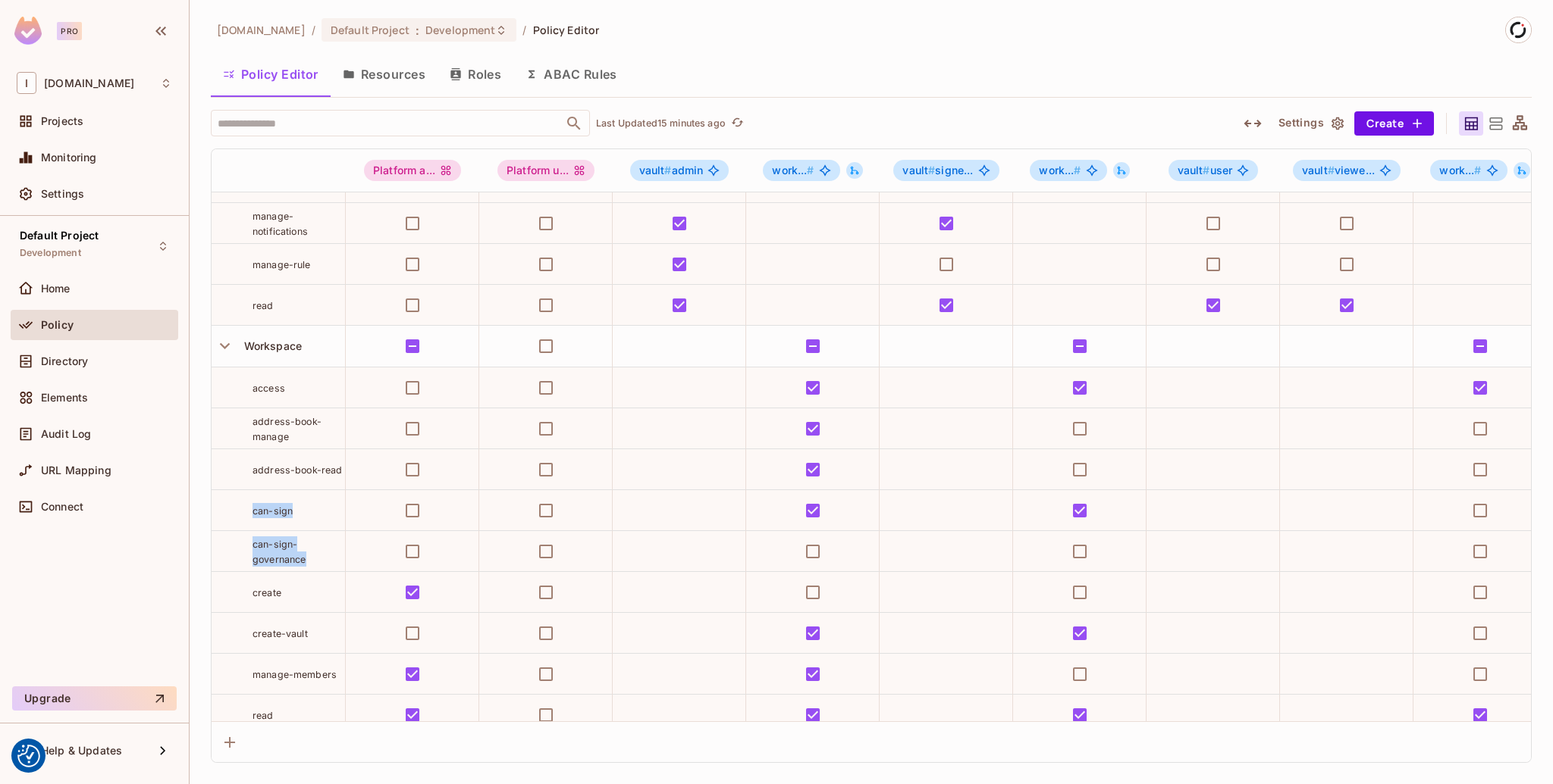
click at [314, 560] on tbody "User invite update-roles Vault create-offline-sign create-reshare create-transa…" at bounding box center [963, 366] width 1505 height 985
click at [314, 560] on div "can-sign-governance" at bounding box center [299, 551] width 93 height 31
drag, startPoint x: 308, startPoint y: 557, endPoint x: 252, endPoint y: 508, distance: 74.4
click at [252, 508] on tbody "User invite update-roles Vault create-offline-sign create-reshare create-transa…" at bounding box center [963, 366] width 1505 height 985
click at [252, 508] on div "can-sign" at bounding box center [278, 510] width 133 height 15
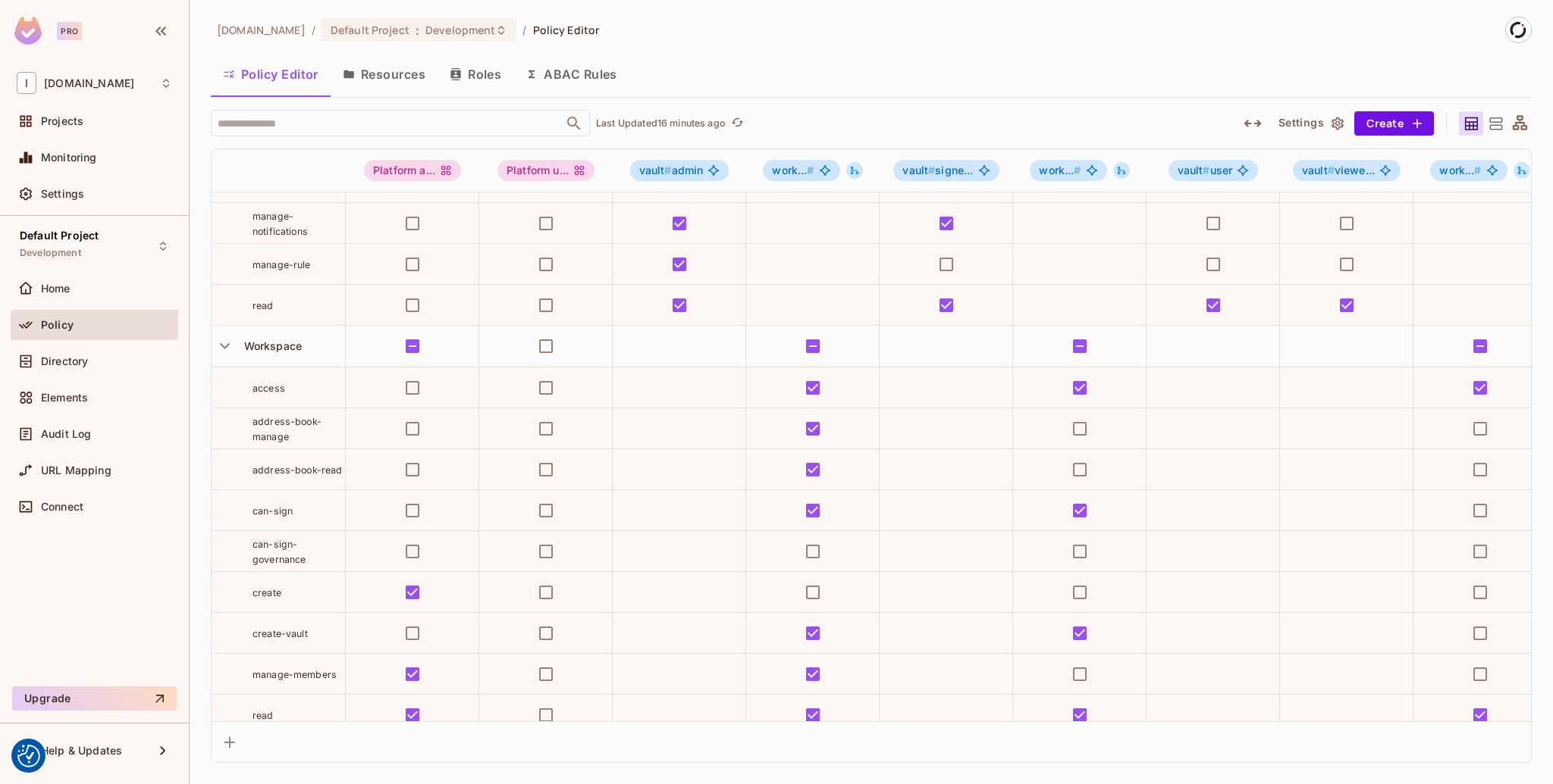
click at [258, 505] on span "can-sign" at bounding box center [273, 511] width 40 height 11
drag, startPoint x: 253, startPoint y: 508, endPoint x: 323, endPoint y: 555, distance: 84.3
click at [323, 555] on tbody "User invite update-roles Vault create-offline-sign create-reshare create-transa…" at bounding box center [963, 366] width 1505 height 985
click at [332, 559] on div "can-sign-governance" at bounding box center [299, 551] width 93 height 31
drag, startPoint x: 335, startPoint y: 559, endPoint x: 250, endPoint y: 510, distance: 98.1
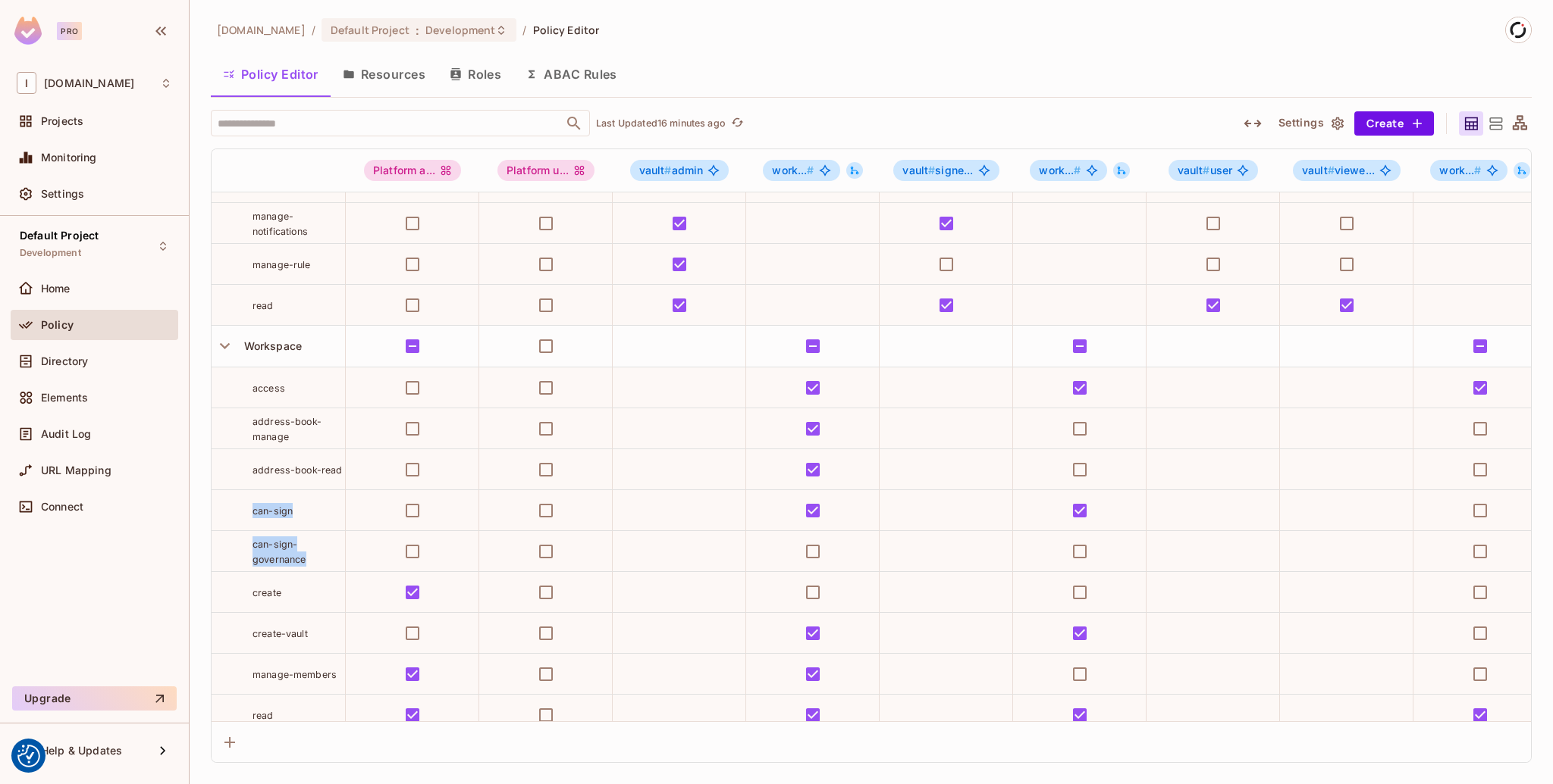
click at [250, 510] on tbody "User invite update-roles Vault create-offline-sign create-reshare create-transa…" at bounding box center [963, 366] width 1505 height 985
click at [264, 510] on span "can-sign" at bounding box center [273, 511] width 40 height 11
drag, startPoint x: 297, startPoint y: 507, endPoint x: 247, endPoint y: 499, distance: 50.6
click at [247, 499] on td "can-sign" at bounding box center [278, 511] width 134 height 41
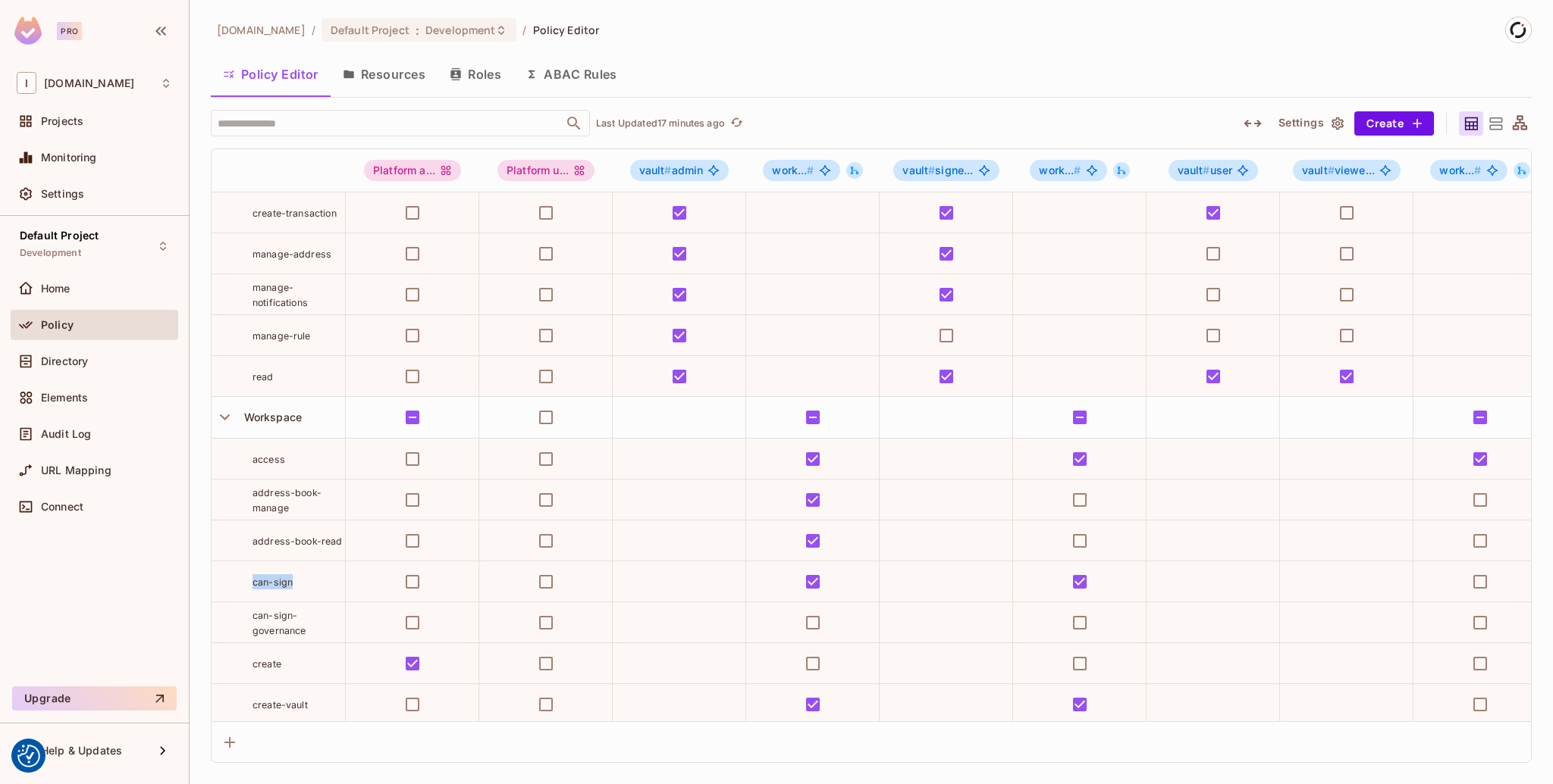
scroll to position [279, 0]
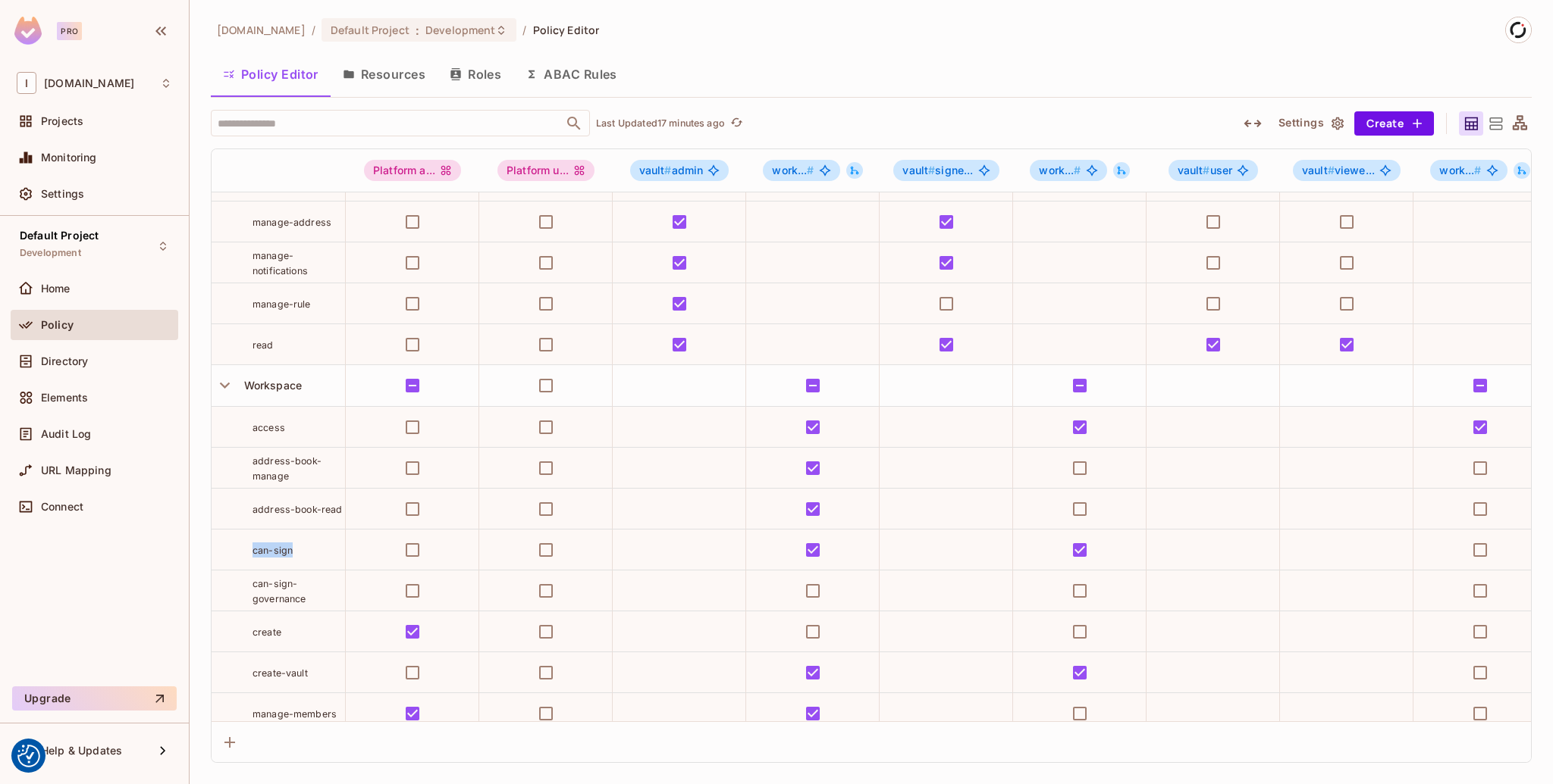
click at [305, 549] on div "can-sign" at bounding box center [299, 549] width 93 height 15
drag, startPoint x: 305, startPoint y: 549, endPoint x: 250, endPoint y: 553, distance: 55.1
click at [250, 553] on div "can-sign" at bounding box center [278, 549] width 133 height 15
click at [312, 554] on div "can-sign" at bounding box center [299, 549] width 93 height 15
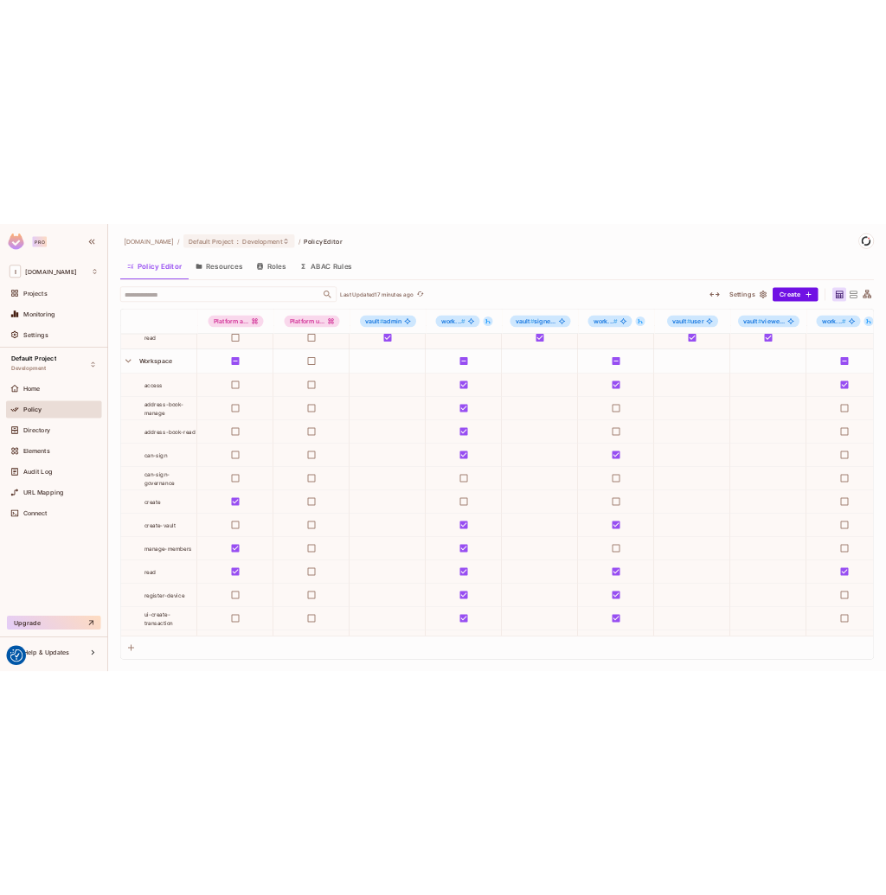
scroll to position [484, 0]
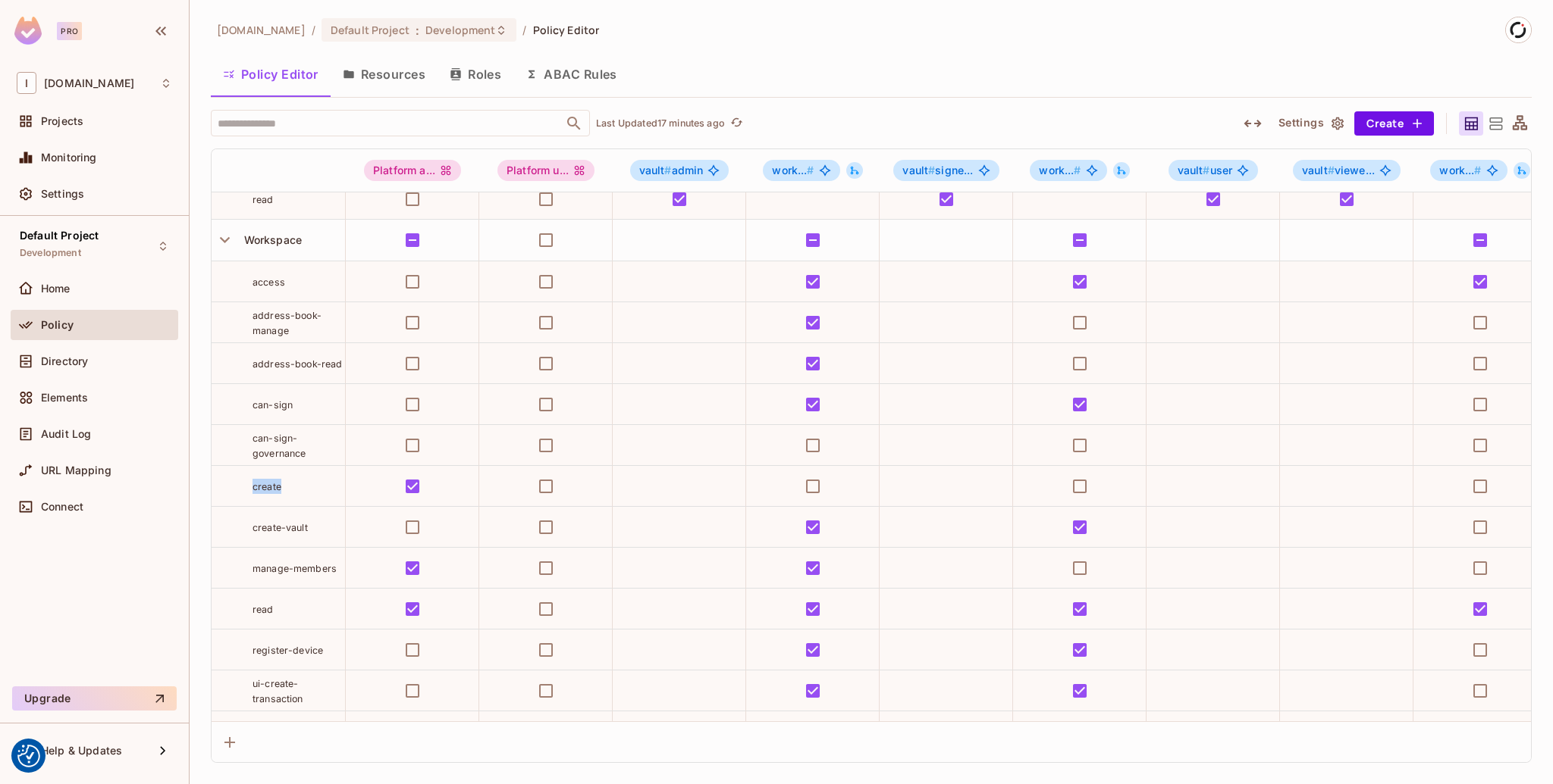
drag, startPoint x: 291, startPoint y: 484, endPoint x: 237, endPoint y: 491, distance: 54.5
click at [237, 491] on div "create" at bounding box center [278, 486] width 133 height 15
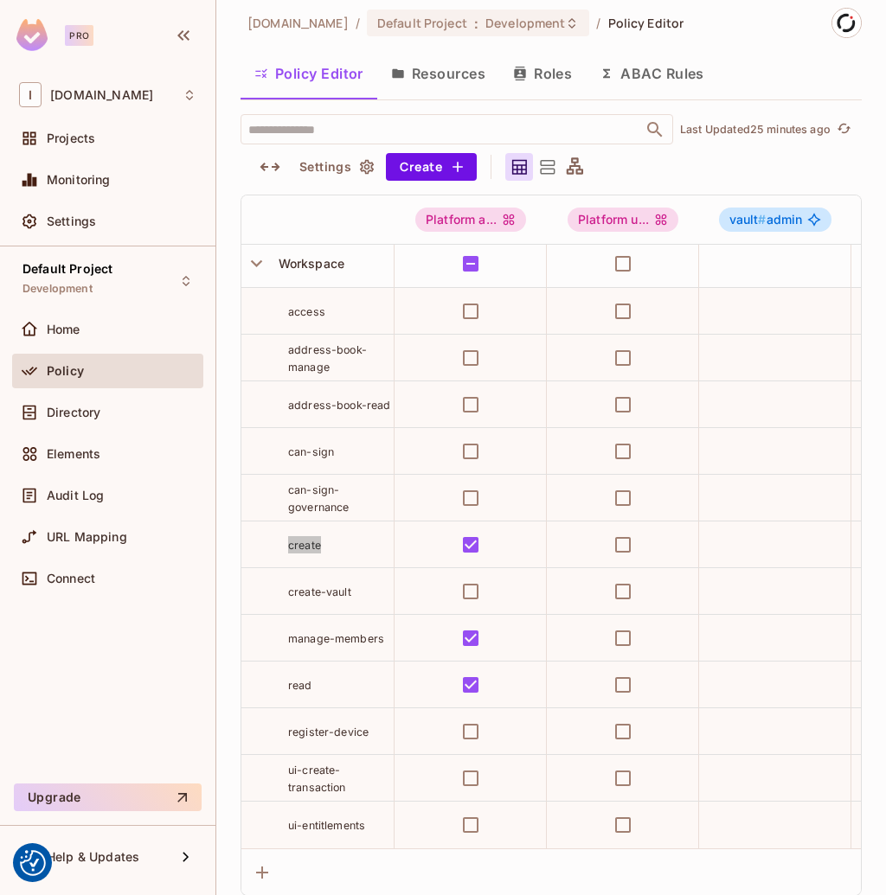
scroll to position [529, 0]
